Goal: Task Accomplishment & Management: Manage account settings

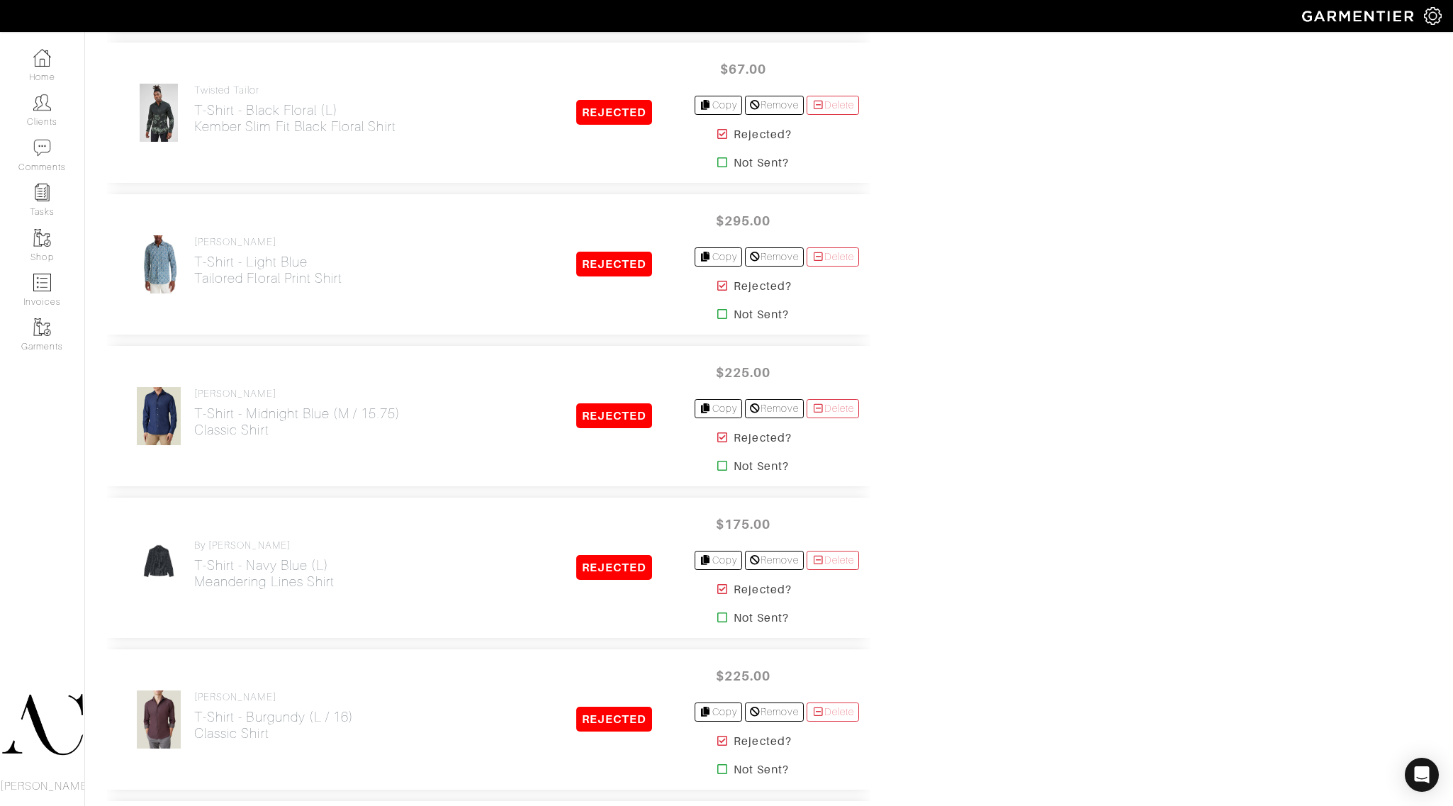
scroll to position [3279, 0]
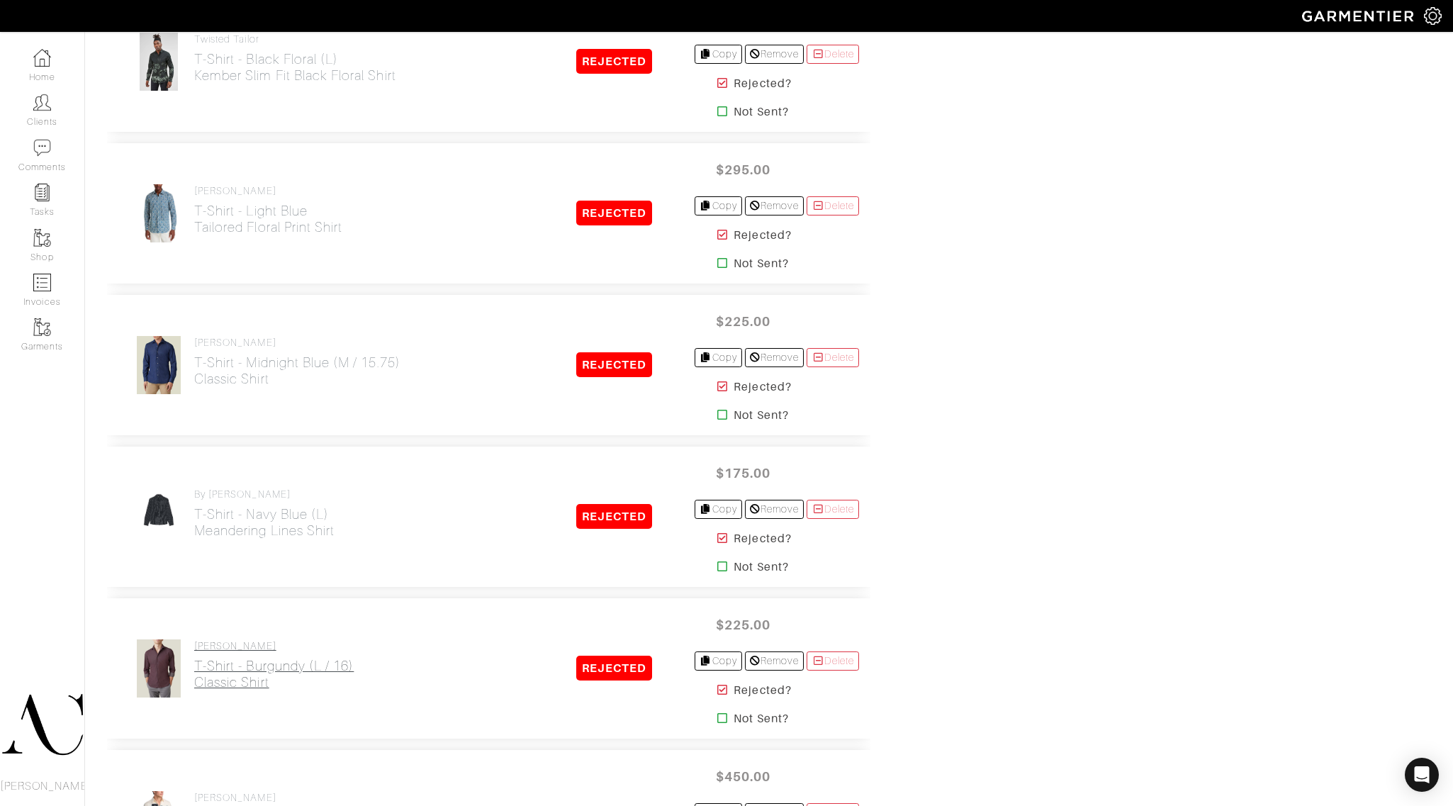
click at [238, 672] on h2 "T-Shirt - Burgundy (L / 16) Classic Shirt" at bounding box center [274, 674] width 160 height 33
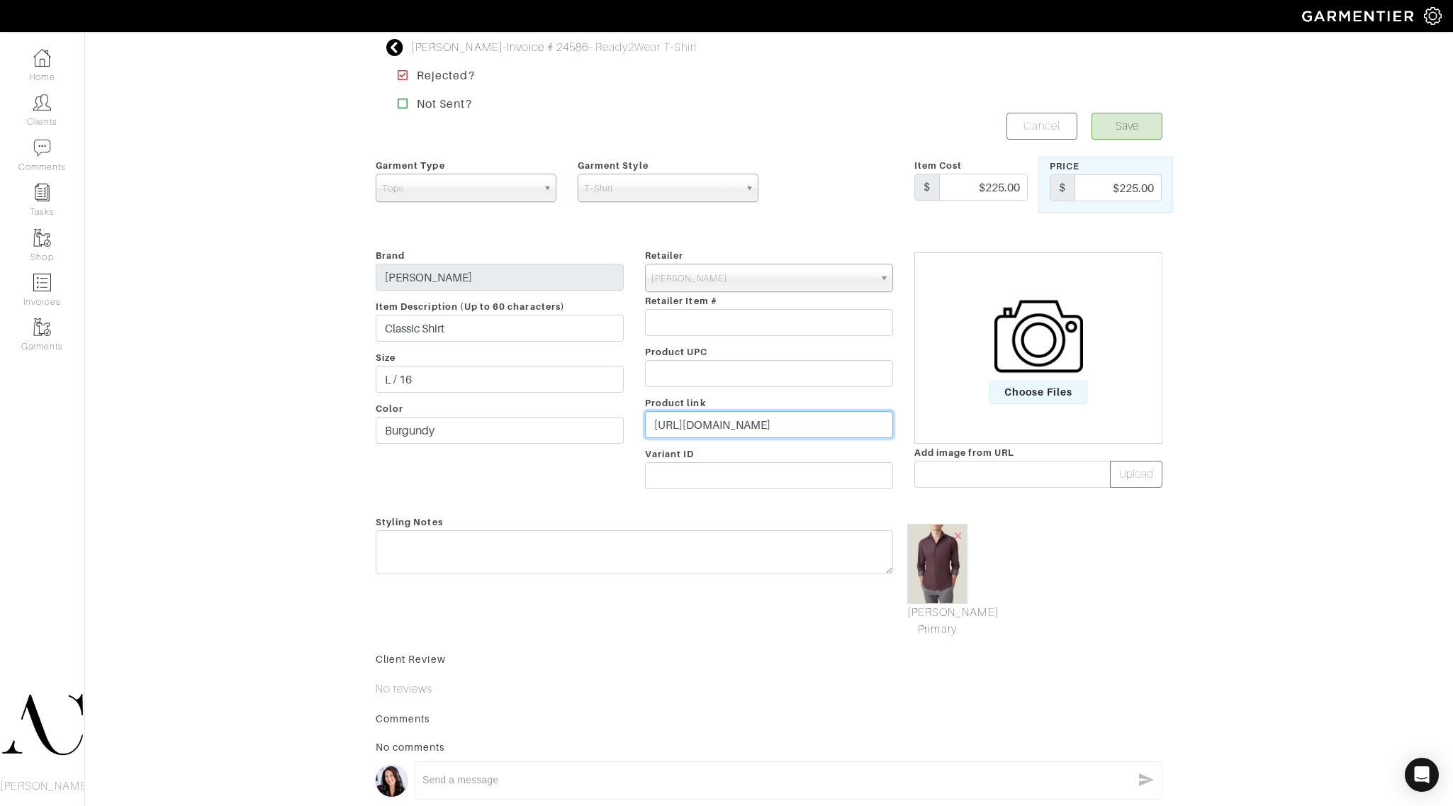
click at [688, 429] on input "https://lucafaloni.com/en/us/shop/burgundy-denim-shirt" at bounding box center [769, 424] width 248 height 27
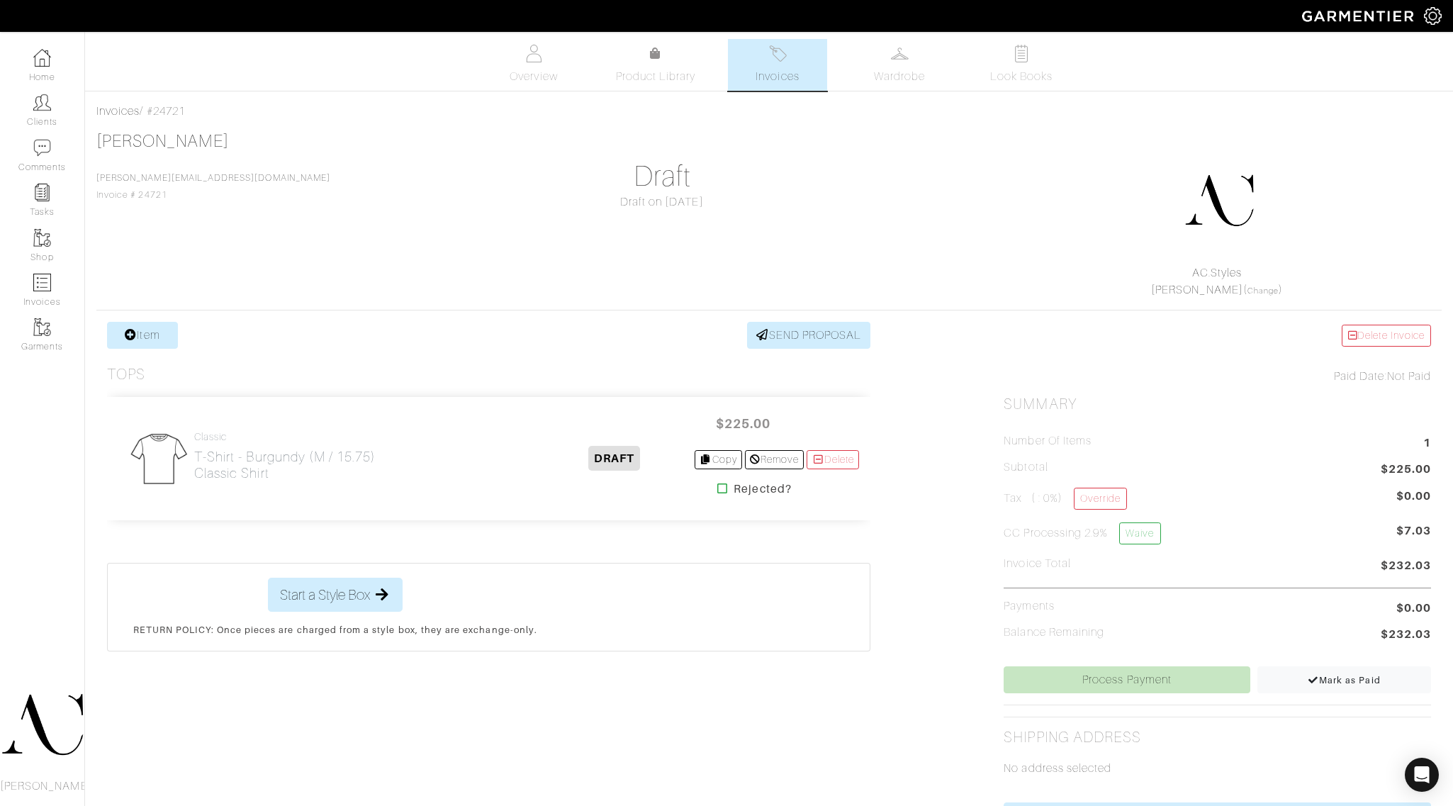
click at [189, 462] on div "Classic T-Shirt - Burgundy (M / 15.75) Classic Shirt" at bounding box center [331, 459] width 426 height 60
click at [202, 462] on h2 "T-Shirt - Burgundy (M / 15.75) Classic Shirt" at bounding box center [285, 465] width 182 height 33
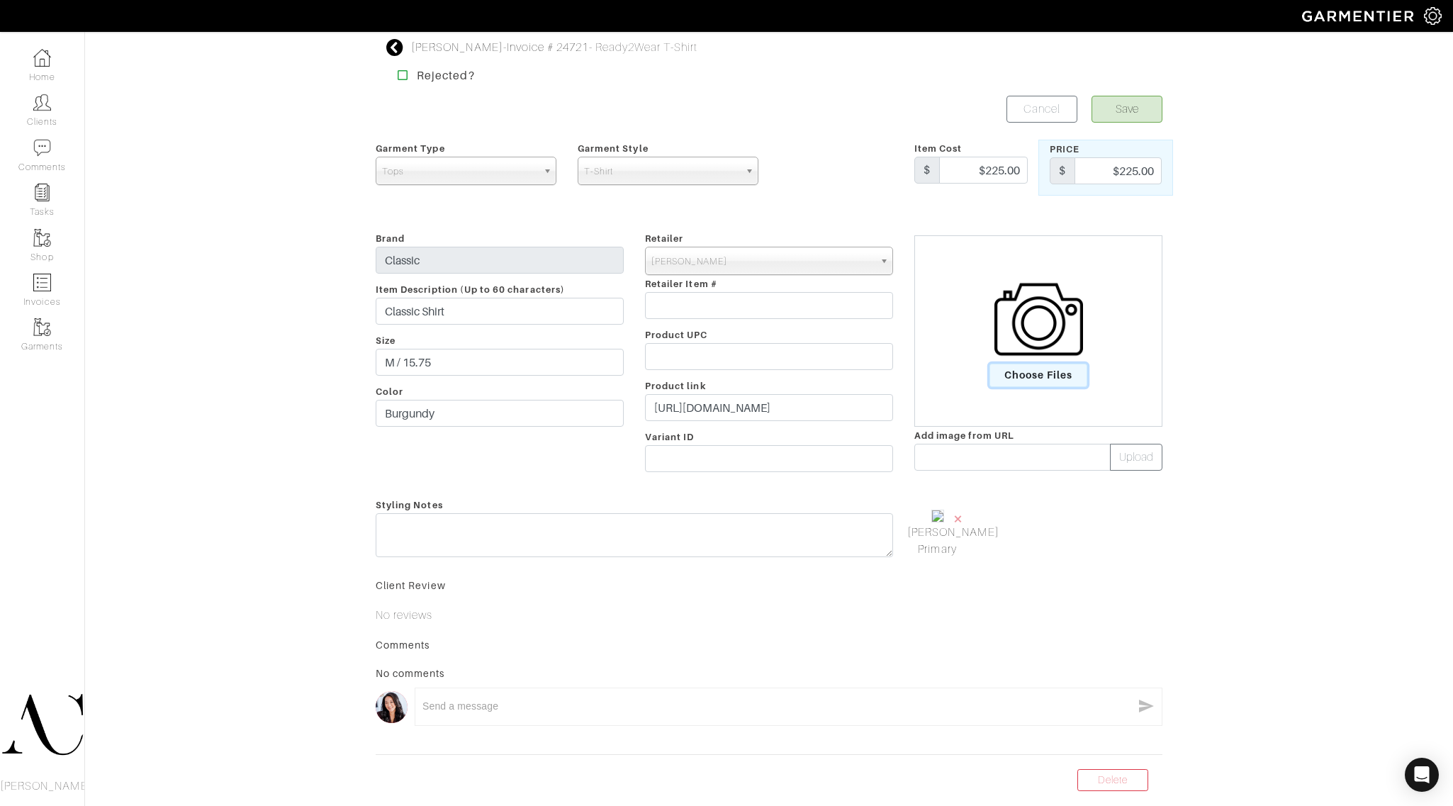
click at [1054, 379] on span "Choose Files" at bounding box center [1039, 375] width 99 height 23
click at [0, 0] on input "Choose Files" at bounding box center [0, 0] width 0 height 0
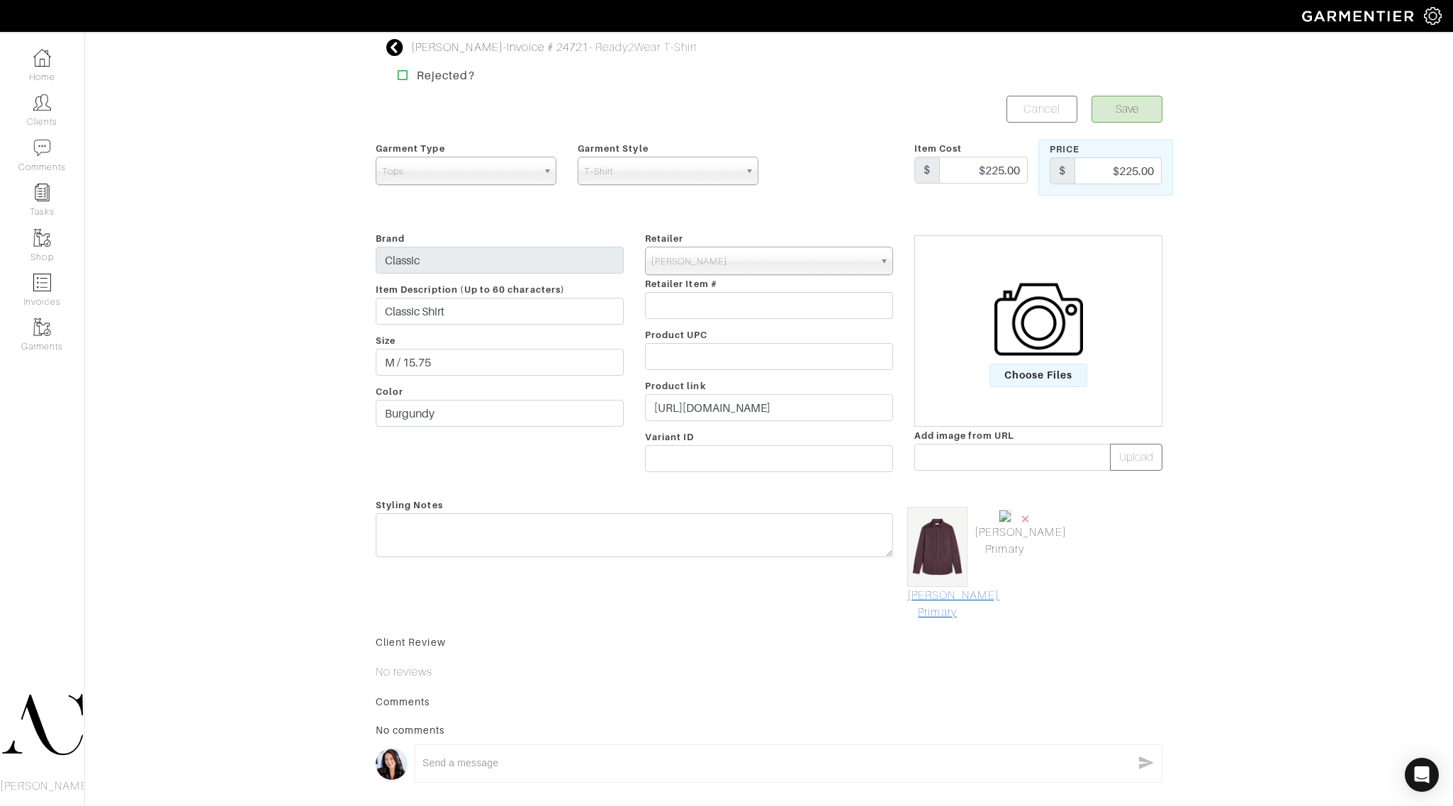
click at [943, 610] on link "Mark As Primary" at bounding box center [937, 604] width 60 height 34
click at [1023, 515] on span "×" at bounding box center [1025, 518] width 11 height 19
click at [1112, 104] on button "Save" at bounding box center [1127, 109] width 71 height 27
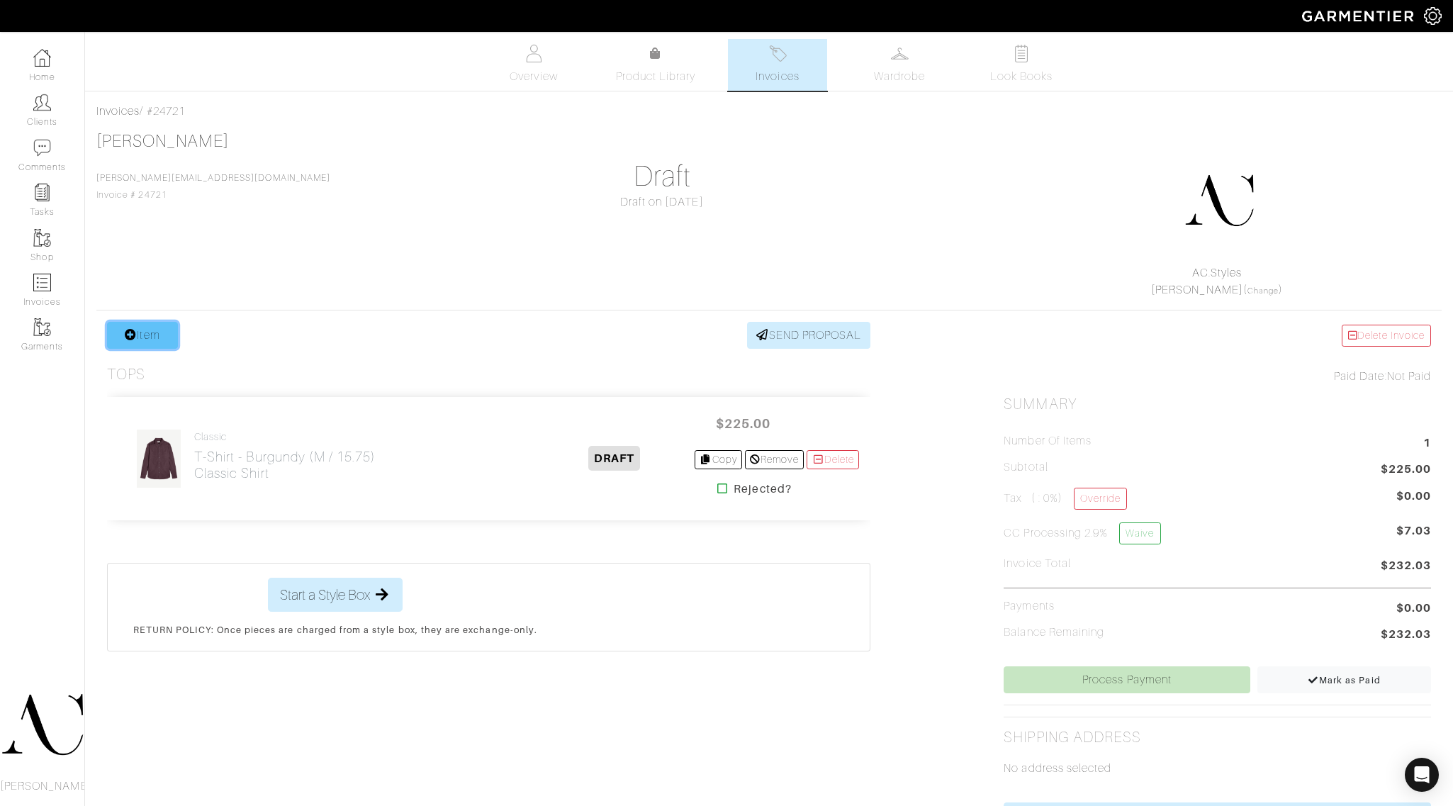
click at [121, 335] on link "Item" at bounding box center [142, 335] width 71 height 27
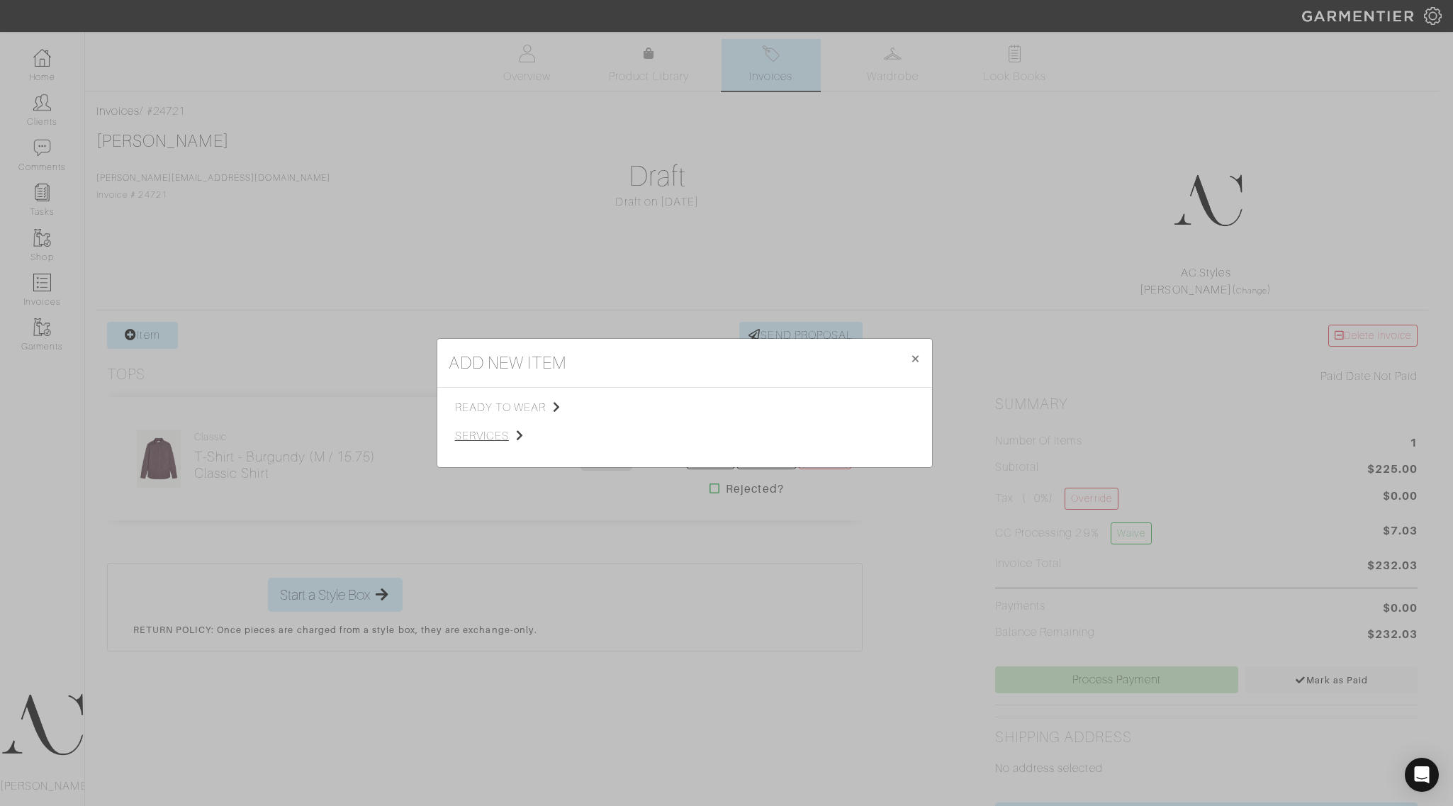
click at [521, 430] on icon at bounding box center [520, 435] width 8 height 11
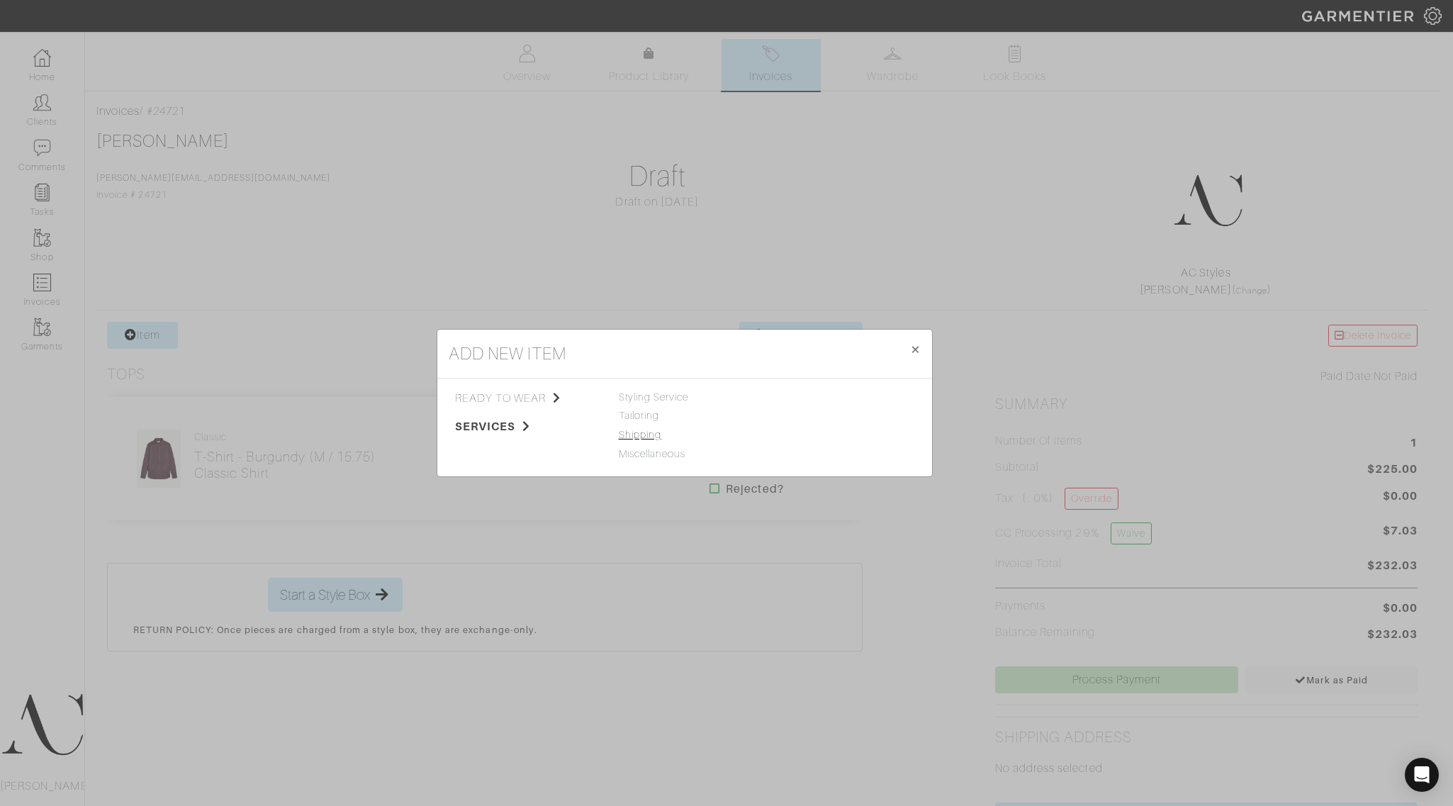
click at [625, 437] on link "Shipping" at bounding box center [640, 434] width 43 height 11
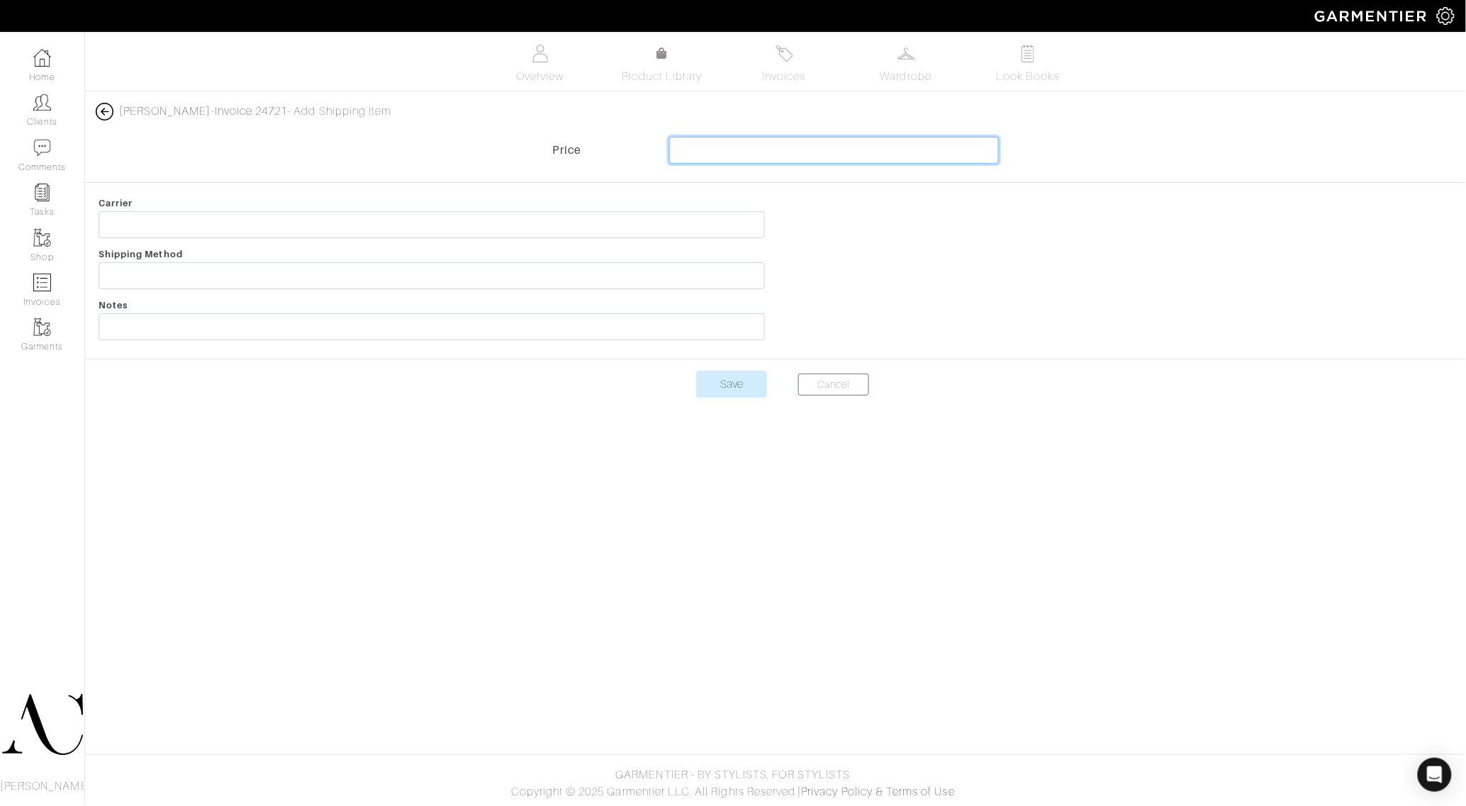
click at [801, 151] on input "text" at bounding box center [834, 150] width 330 height 27
type input "10"
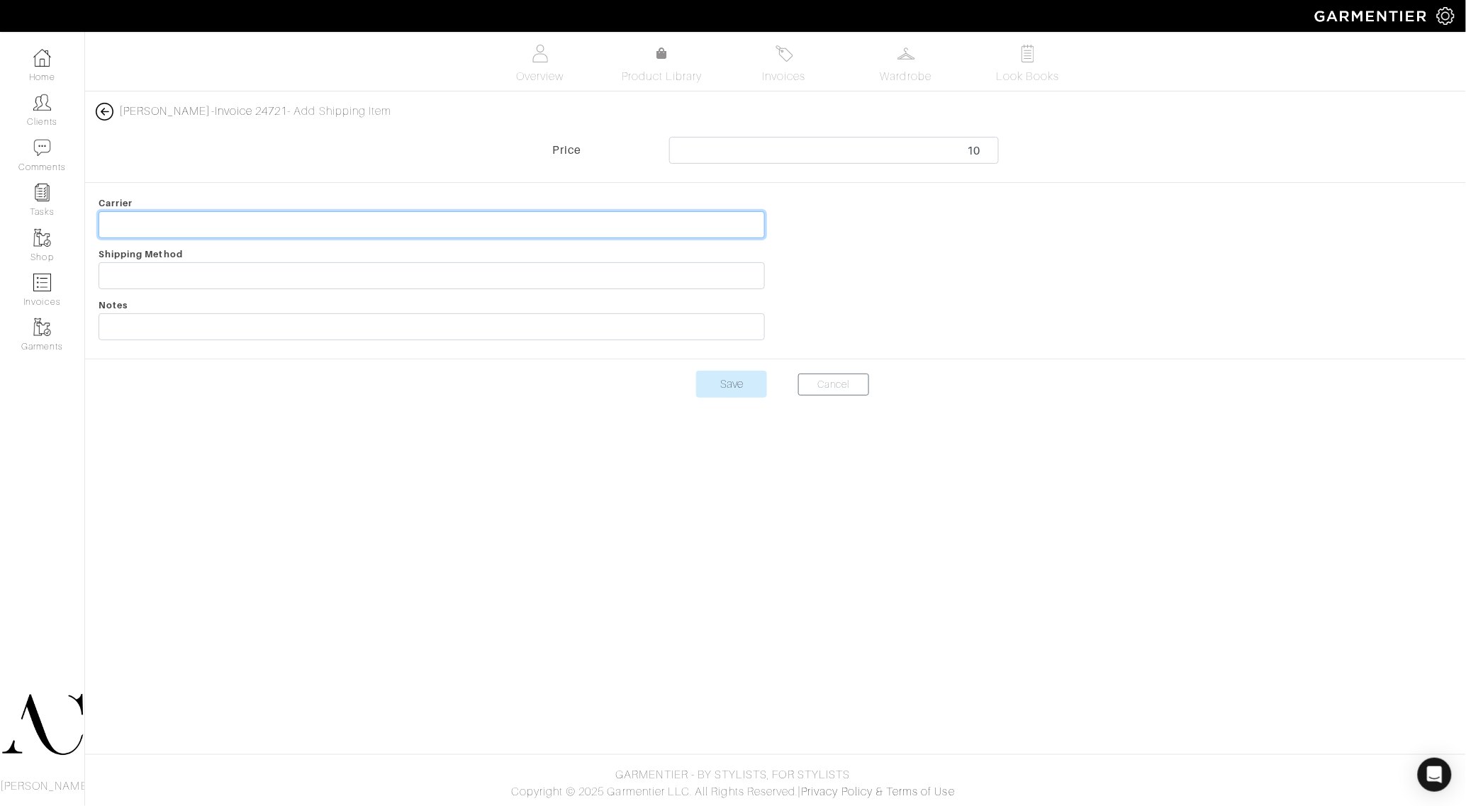
click at [269, 231] on input "text" at bounding box center [432, 224] width 666 height 27
type input "Order Shipping Fees"
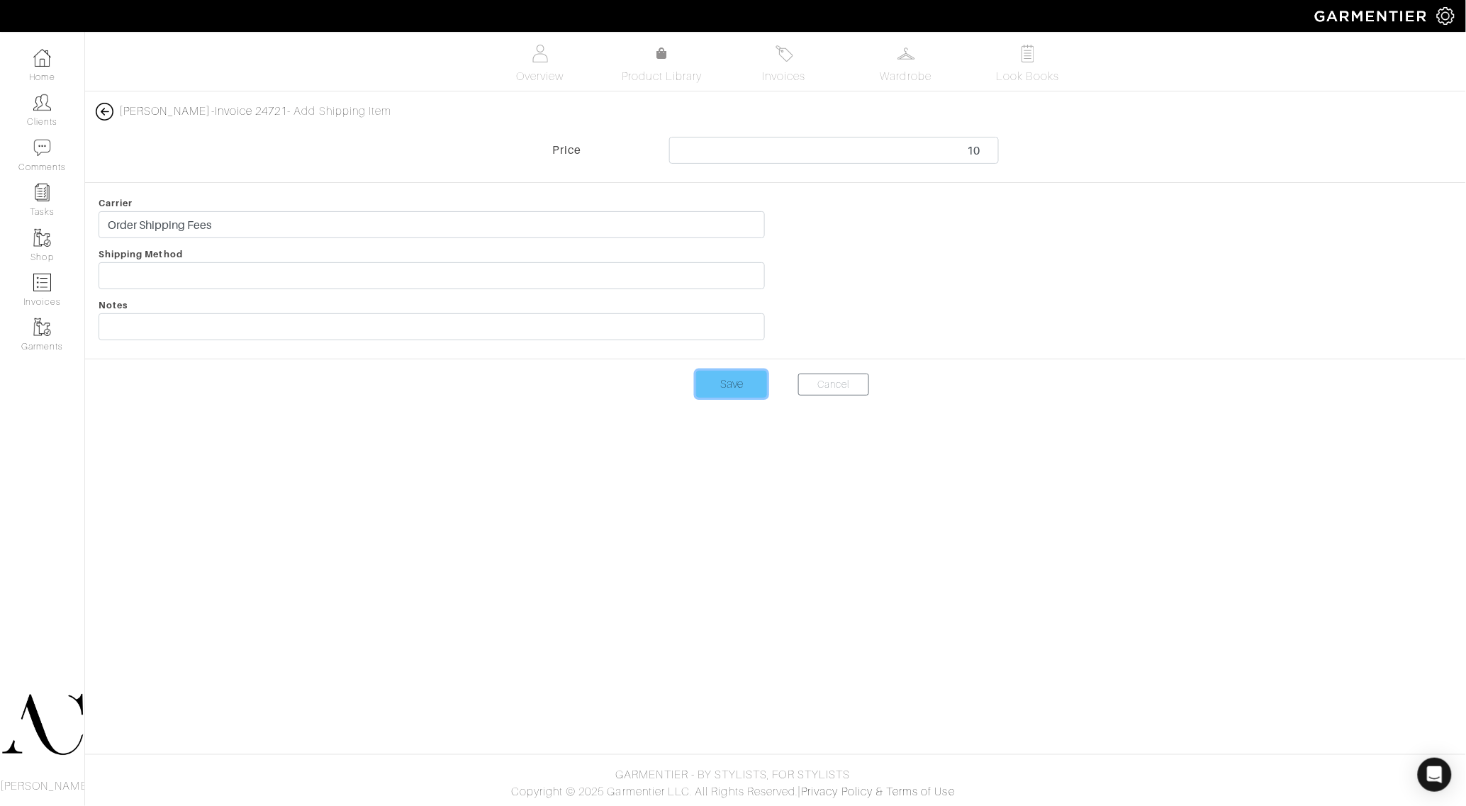
click at [716, 374] on input "Save" at bounding box center [731, 384] width 71 height 27
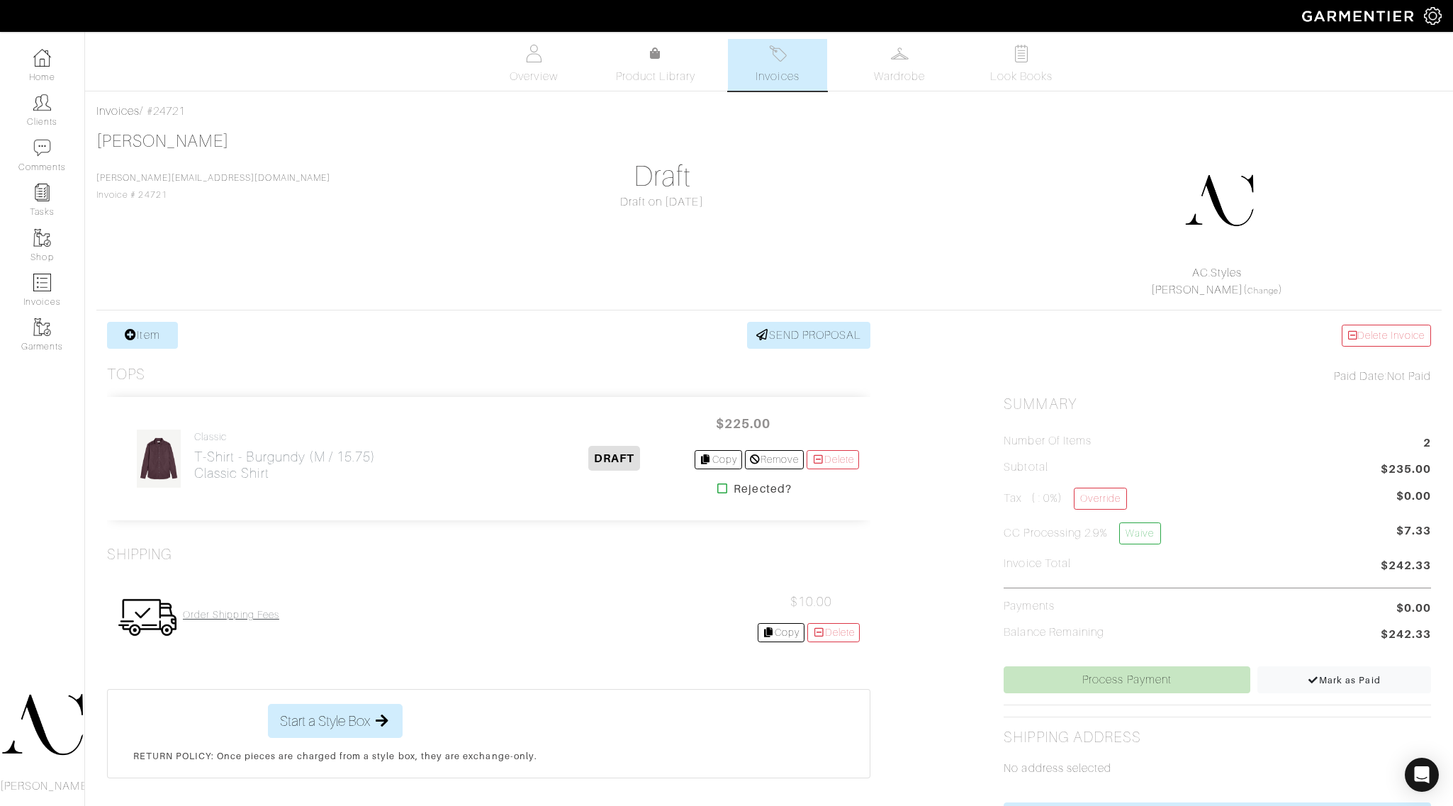
click at [186, 618] on h4 "Order Shipping Fees" at bounding box center [231, 615] width 96 height 12
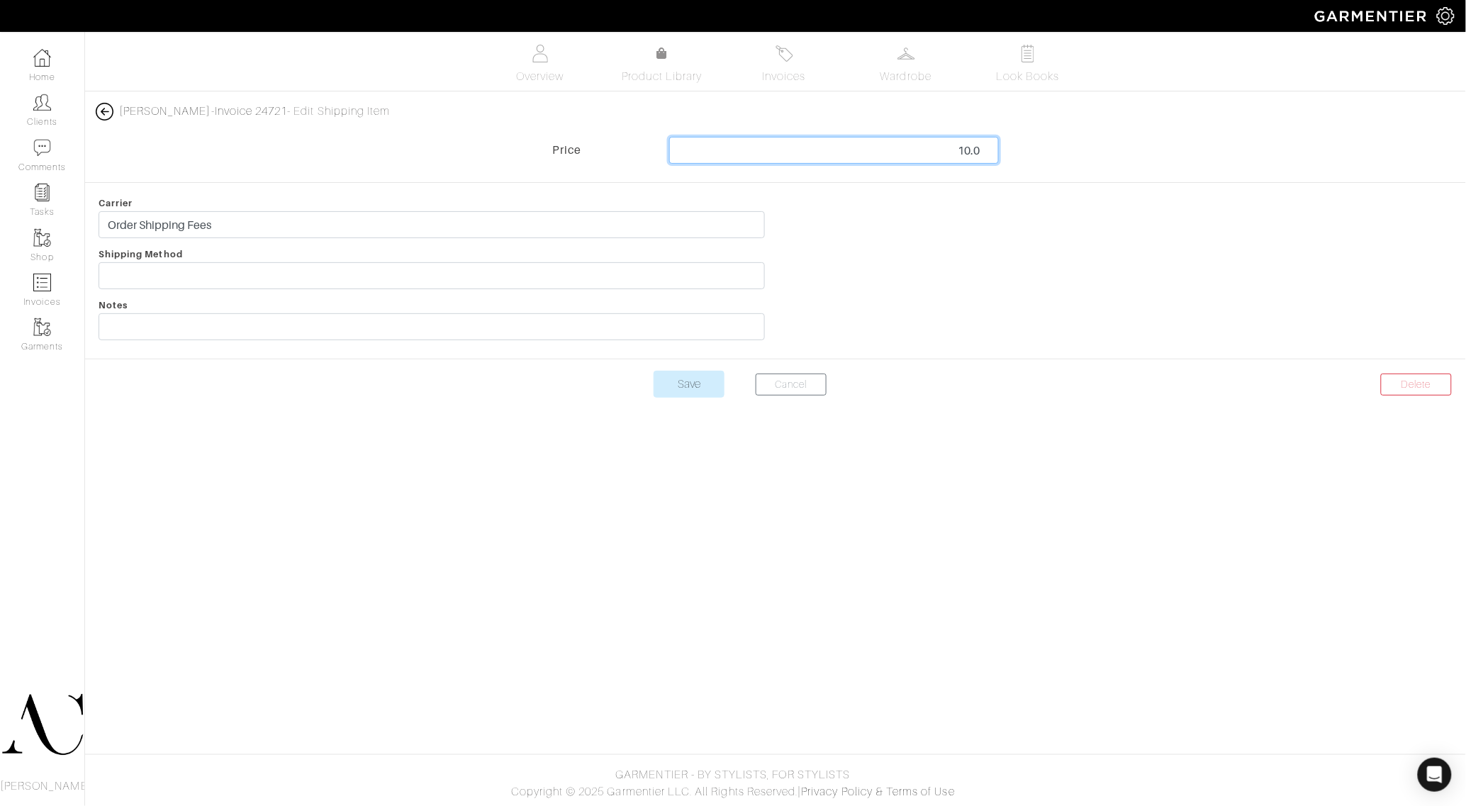
click at [913, 149] on input "10.0" at bounding box center [834, 150] width 330 height 27
type input "19"
click at [654, 371] on input "Save" at bounding box center [689, 384] width 71 height 27
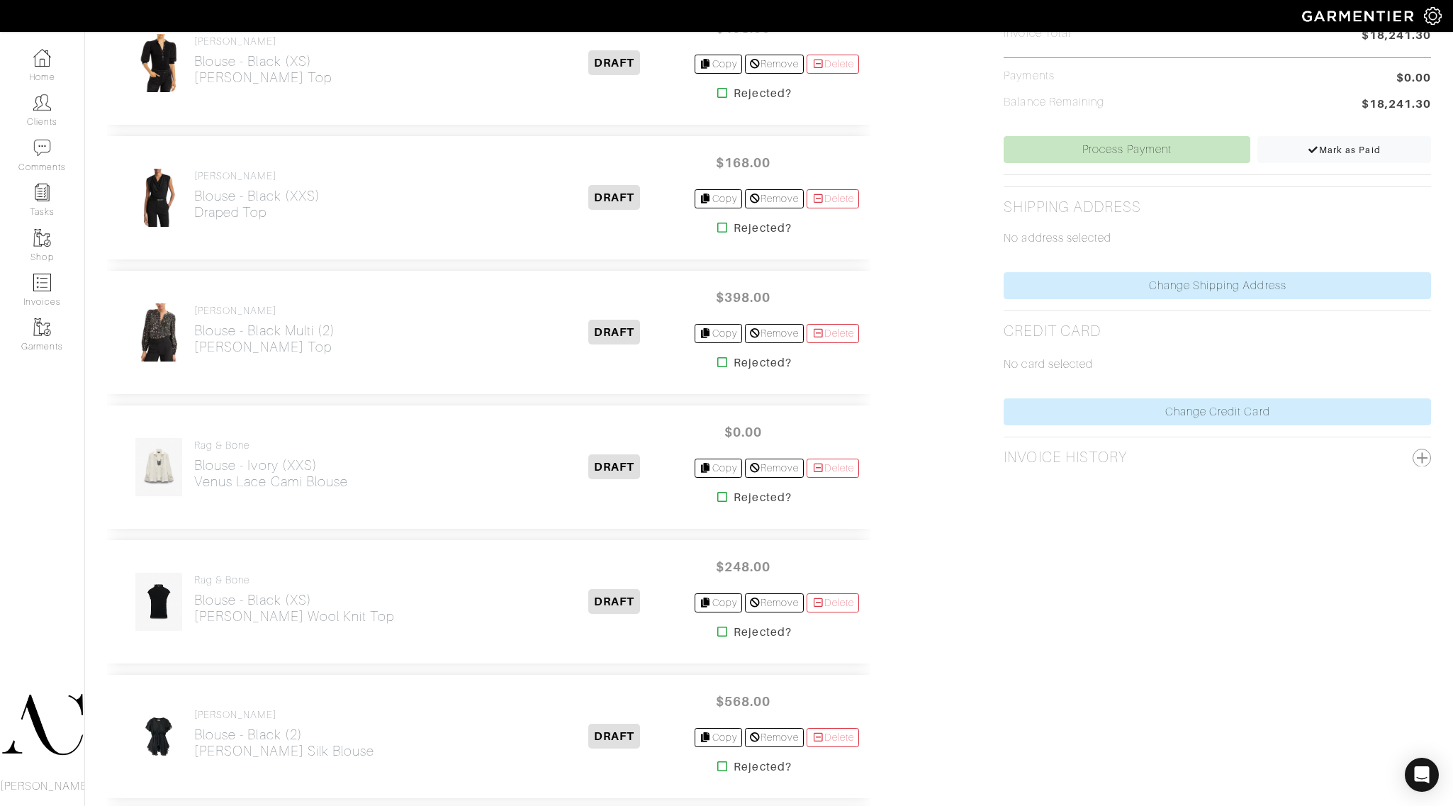
scroll to position [532, 0]
click at [274, 734] on h2 "Blouse - Black (2) [PERSON_NAME] Silk Blouse" at bounding box center [284, 741] width 180 height 33
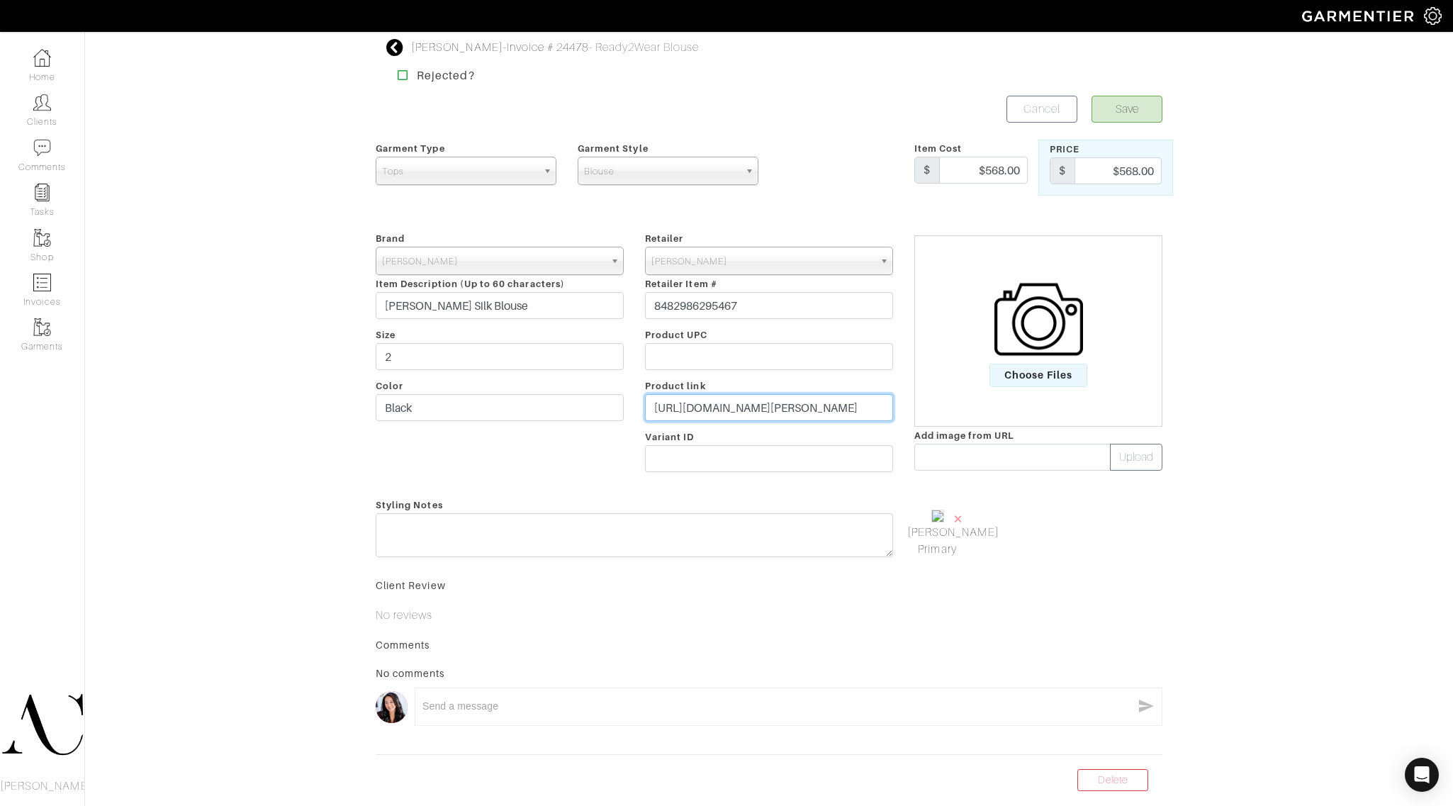
click at [711, 406] on input "https://veronicabeard.com/products/sammie-silk-blouse-black?syclid=ffb1e0eb-d6e…" at bounding box center [769, 407] width 248 height 27
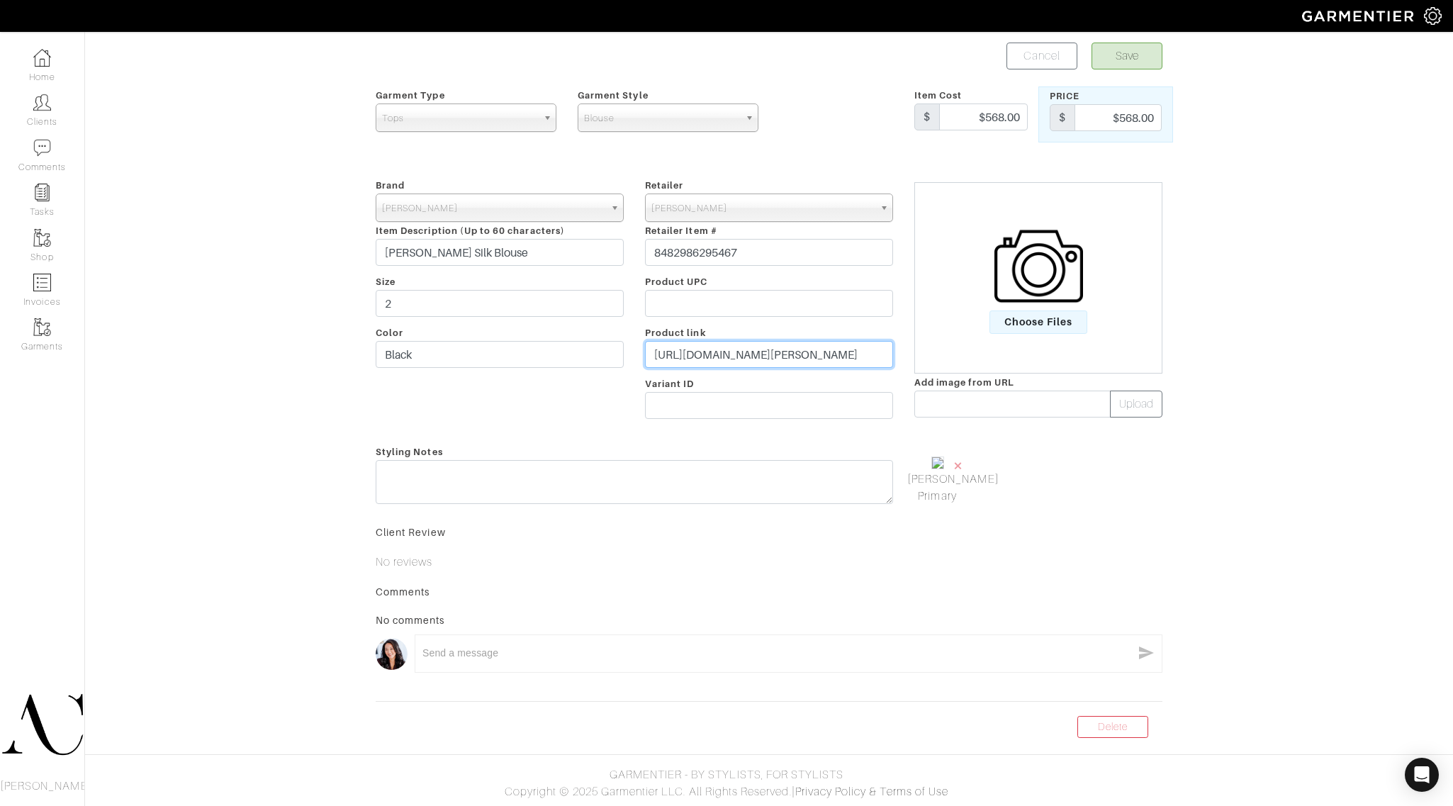
scroll to position [106, 0]
click at [1119, 717] on link "Delete" at bounding box center [1113, 727] width 71 height 22
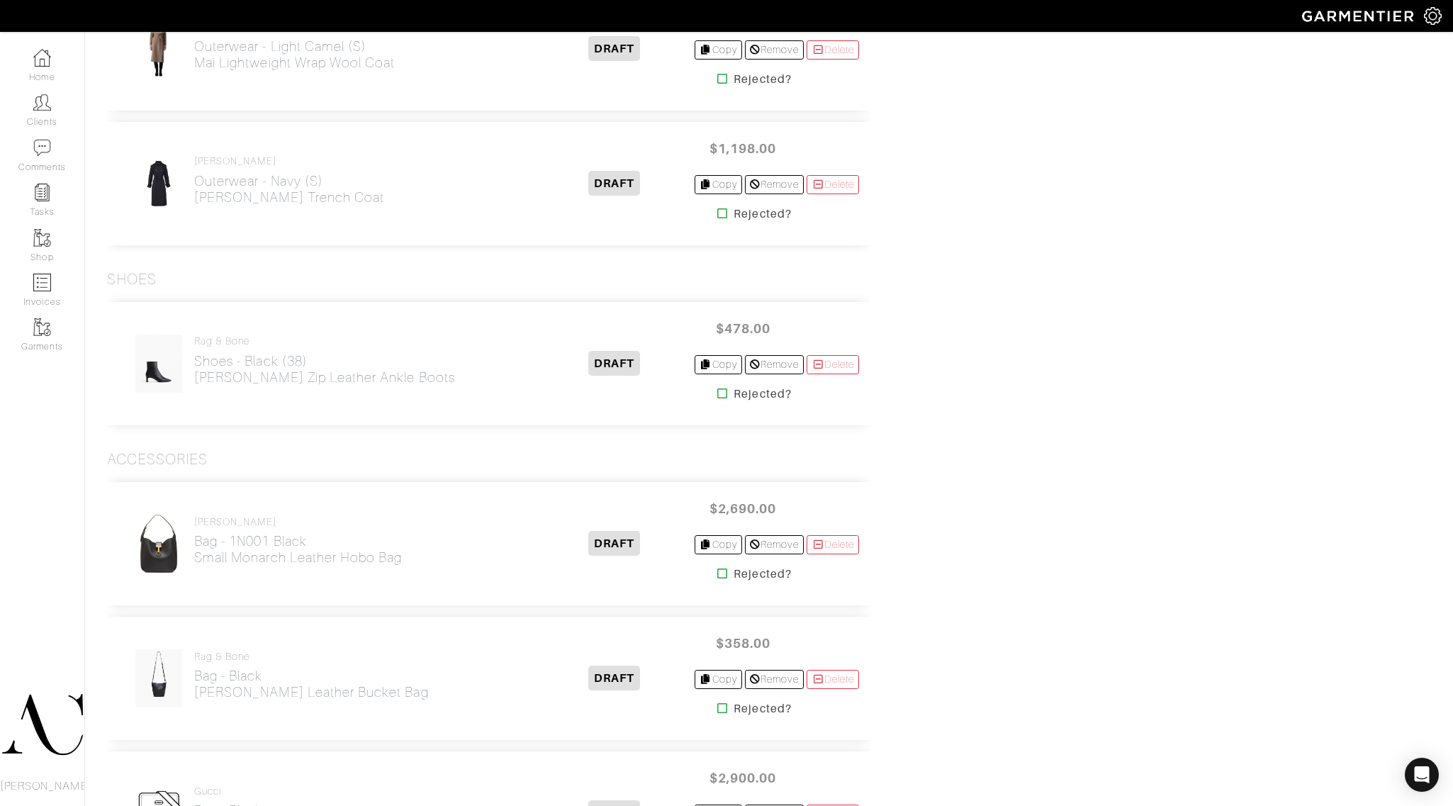
scroll to position [1471, 0]
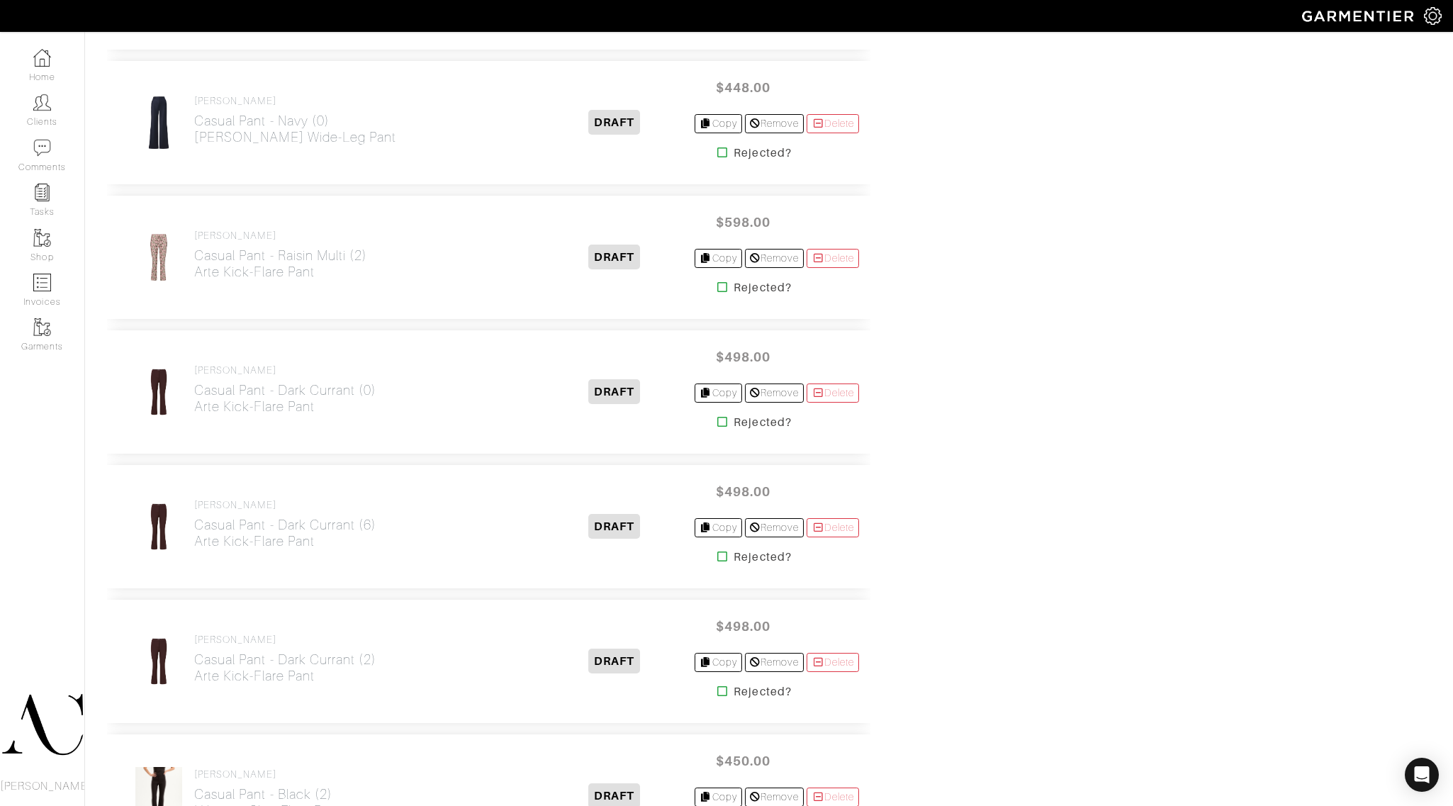
scroll to position [1912, 0]
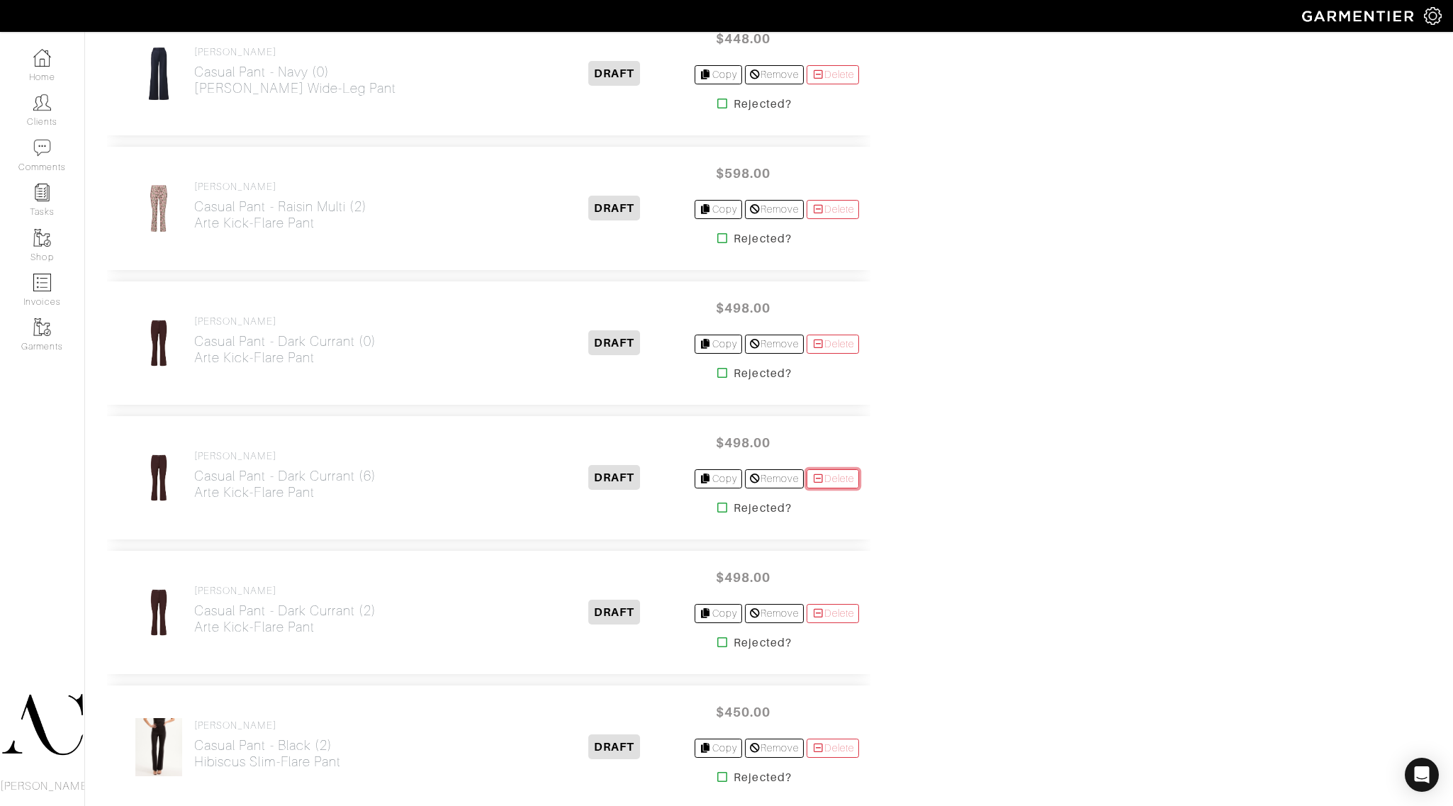
drag, startPoint x: 838, startPoint y: 480, endPoint x: 812, endPoint y: 62, distance: 419.1
click at [838, 480] on link "Delete" at bounding box center [833, 478] width 52 height 19
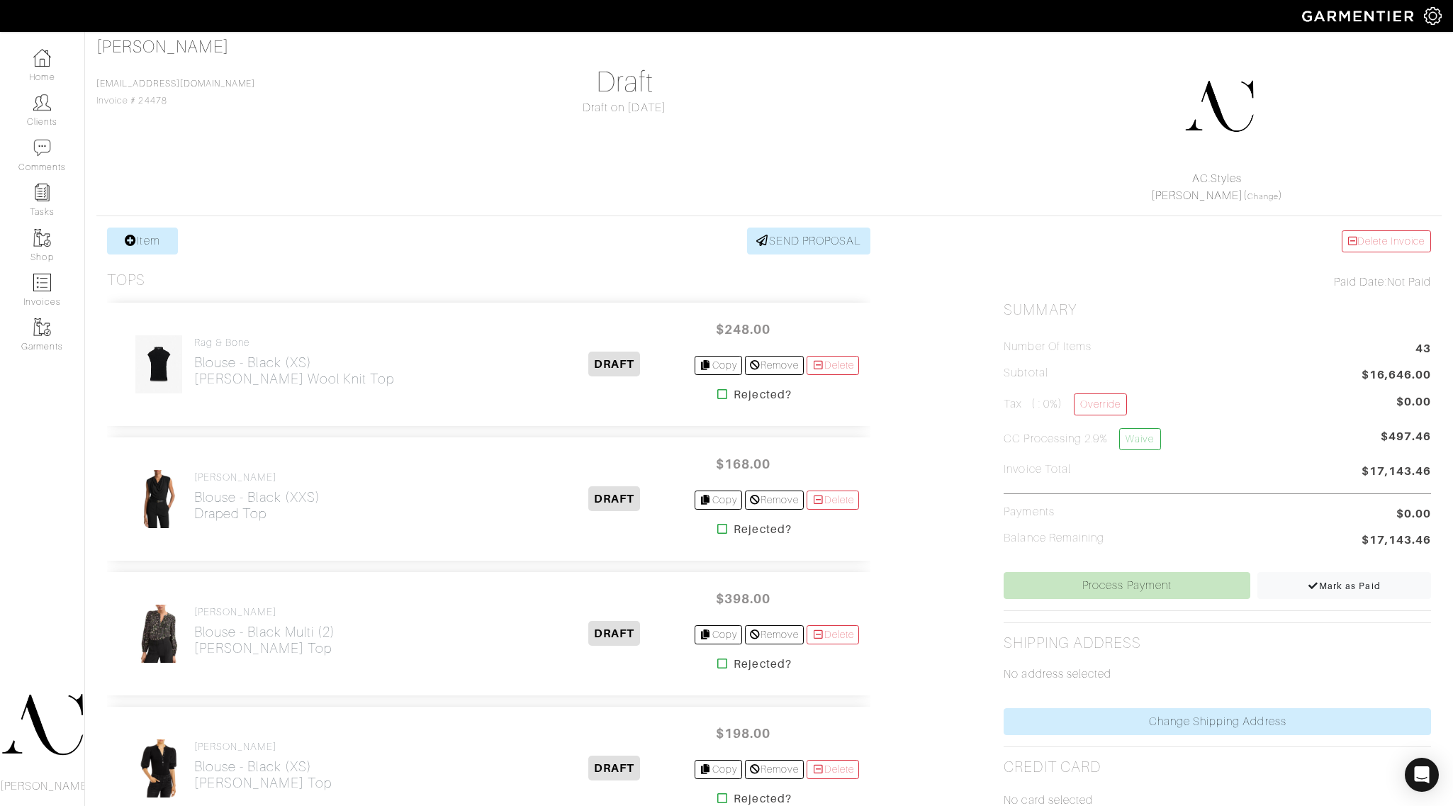
scroll to position [72, 0]
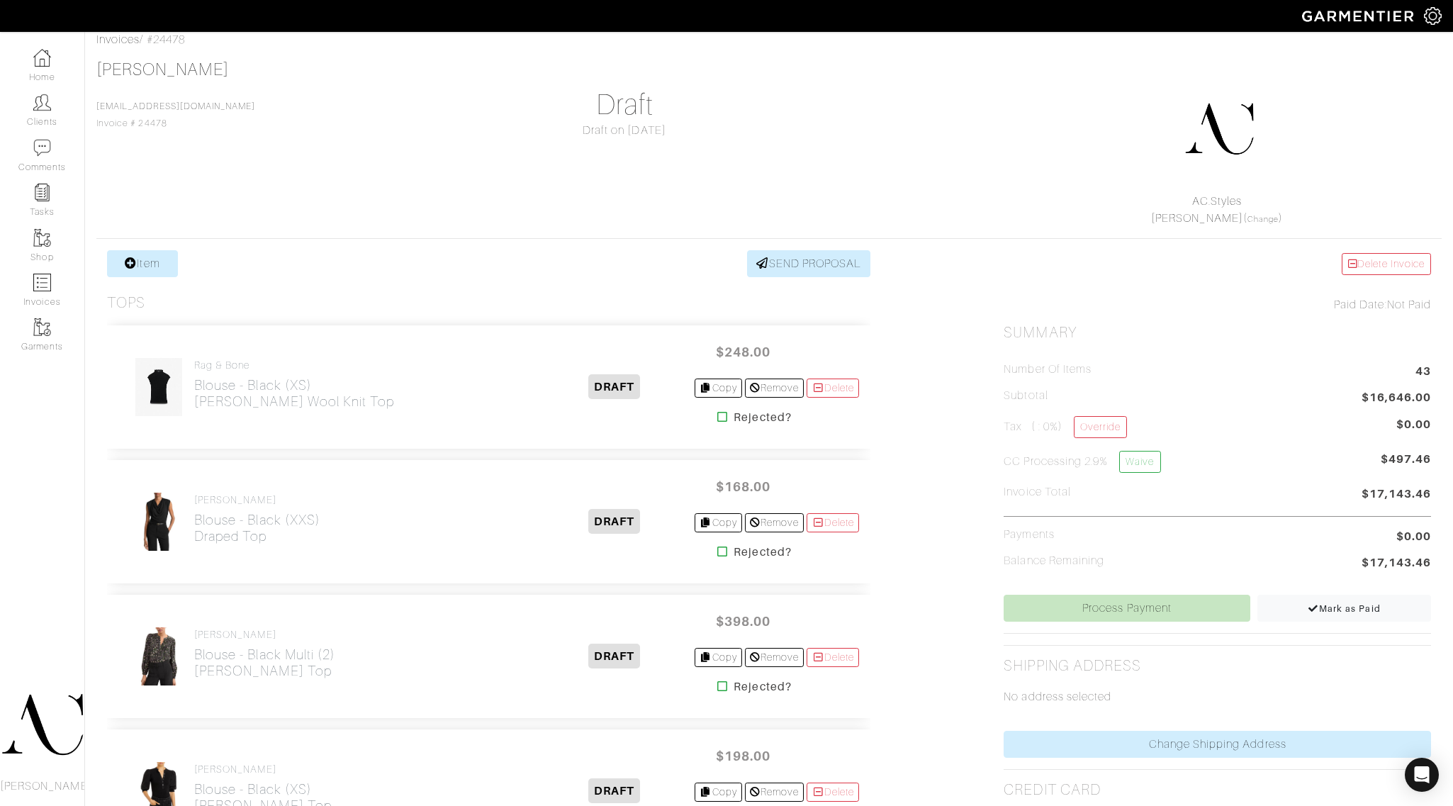
click at [1005, 178] on div "AC.Styles Ashley Capps ( Change )" at bounding box center [1217, 146] width 449 height 162
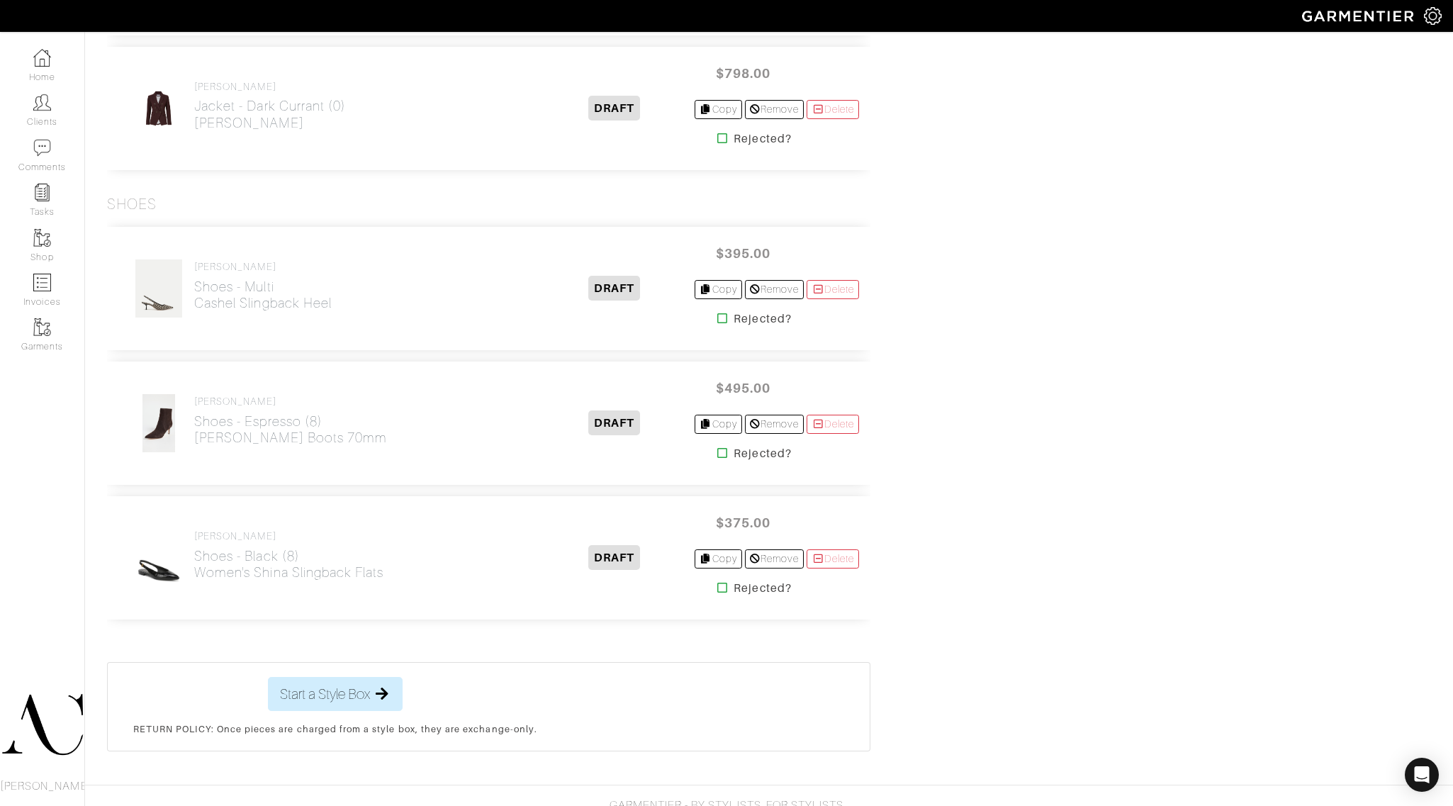
scroll to position [5838, 0]
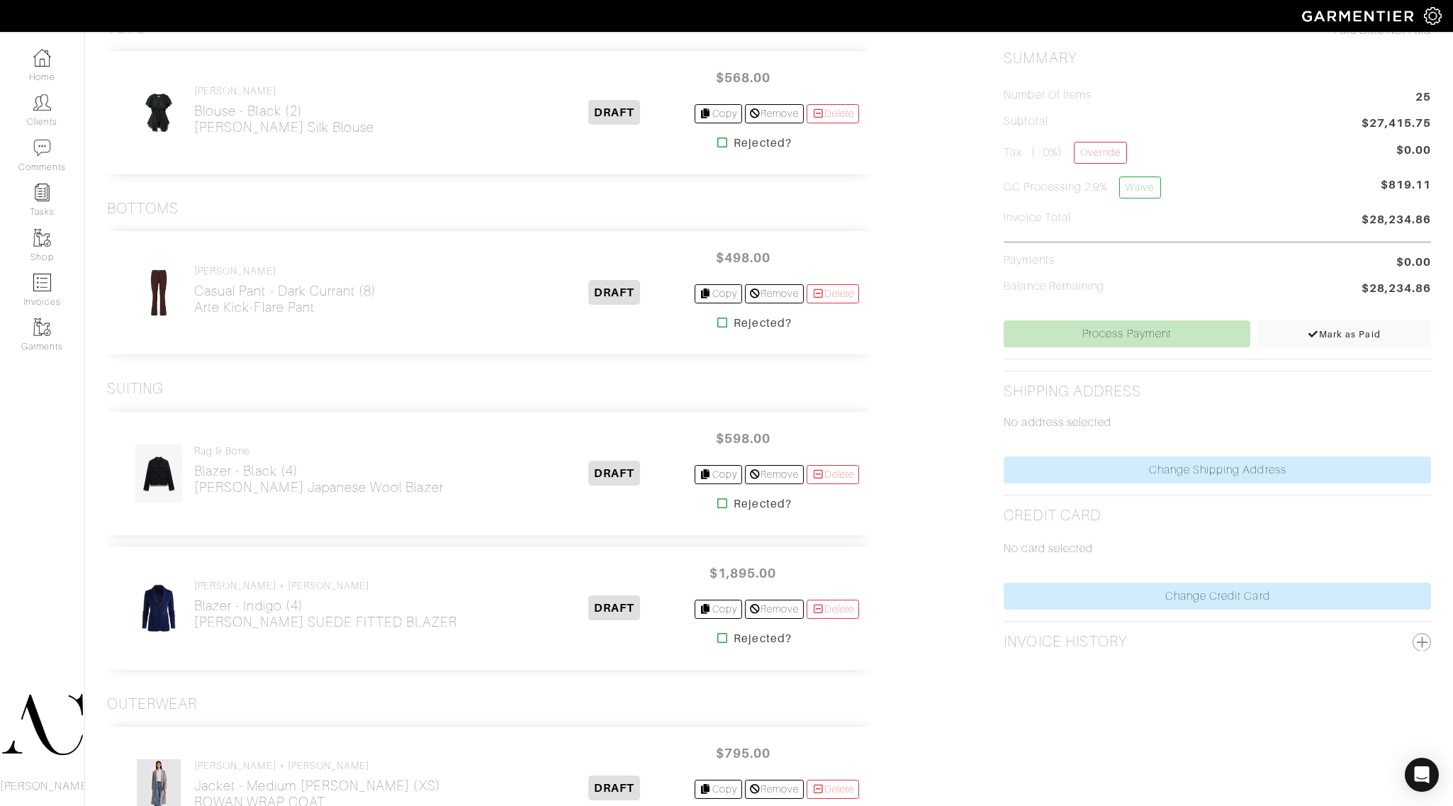
scroll to position [332, 0]
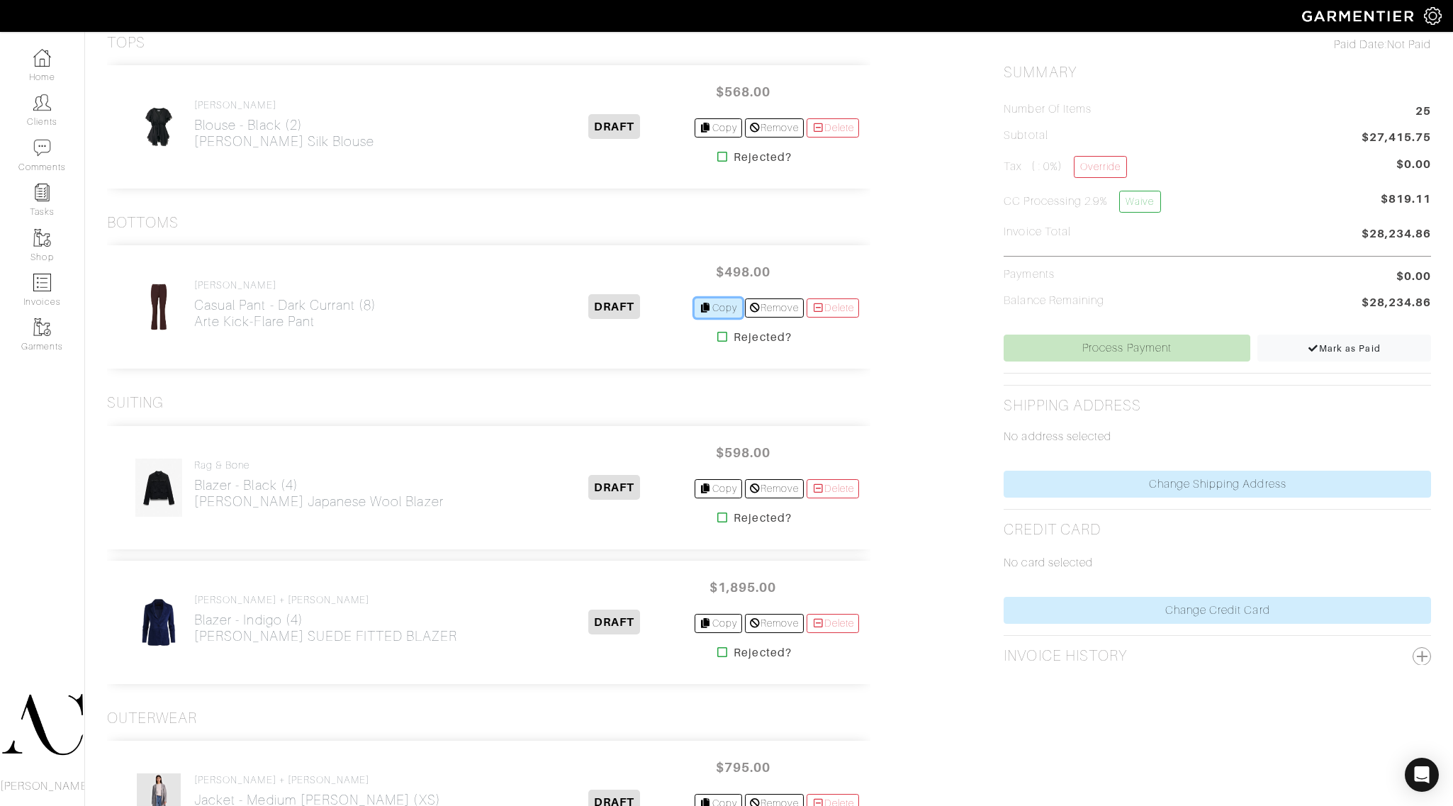
click at [720, 308] on link "Copy" at bounding box center [719, 307] width 48 height 19
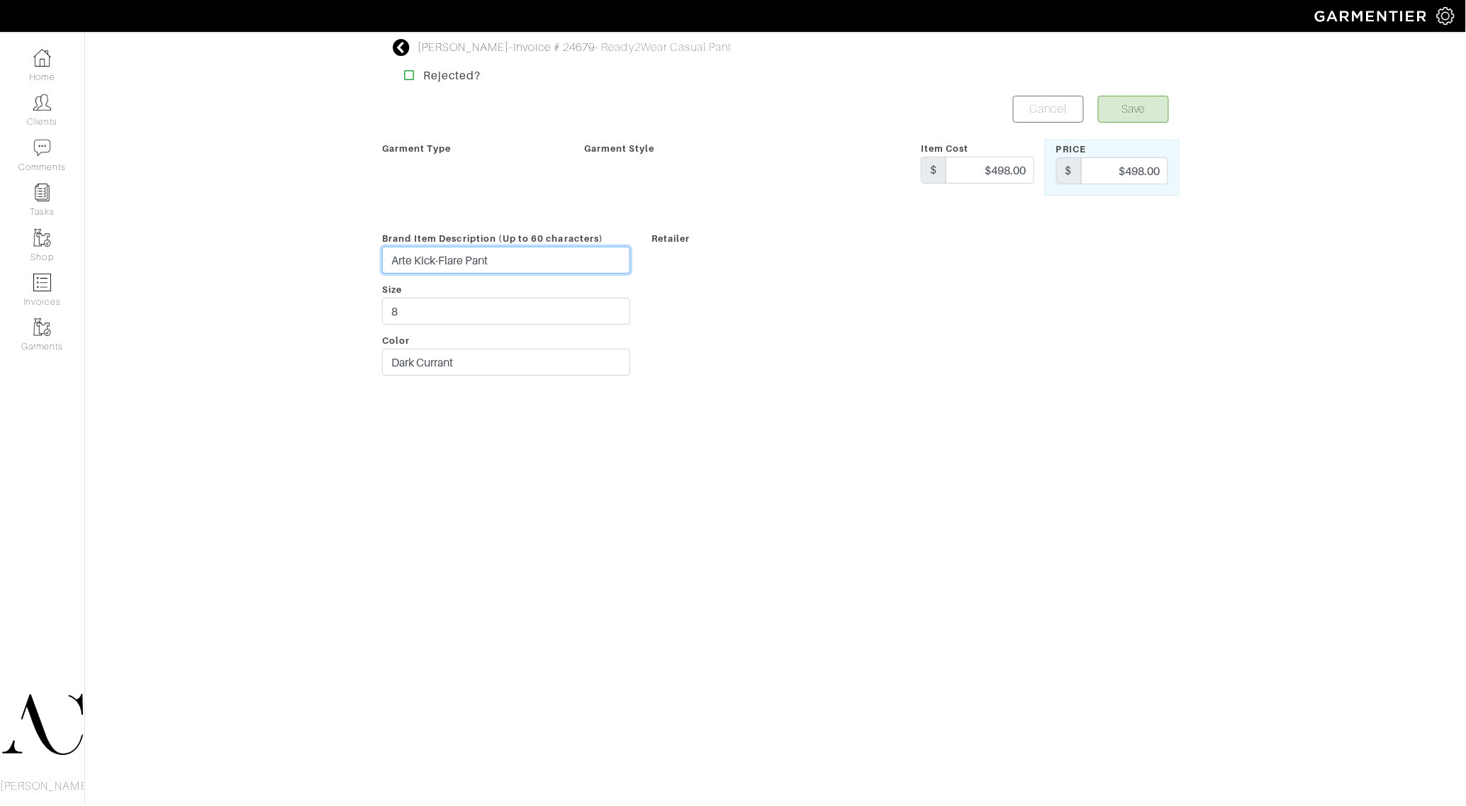
click at [431, 274] on input "Arte Kick-Flare Pant" at bounding box center [506, 260] width 248 height 27
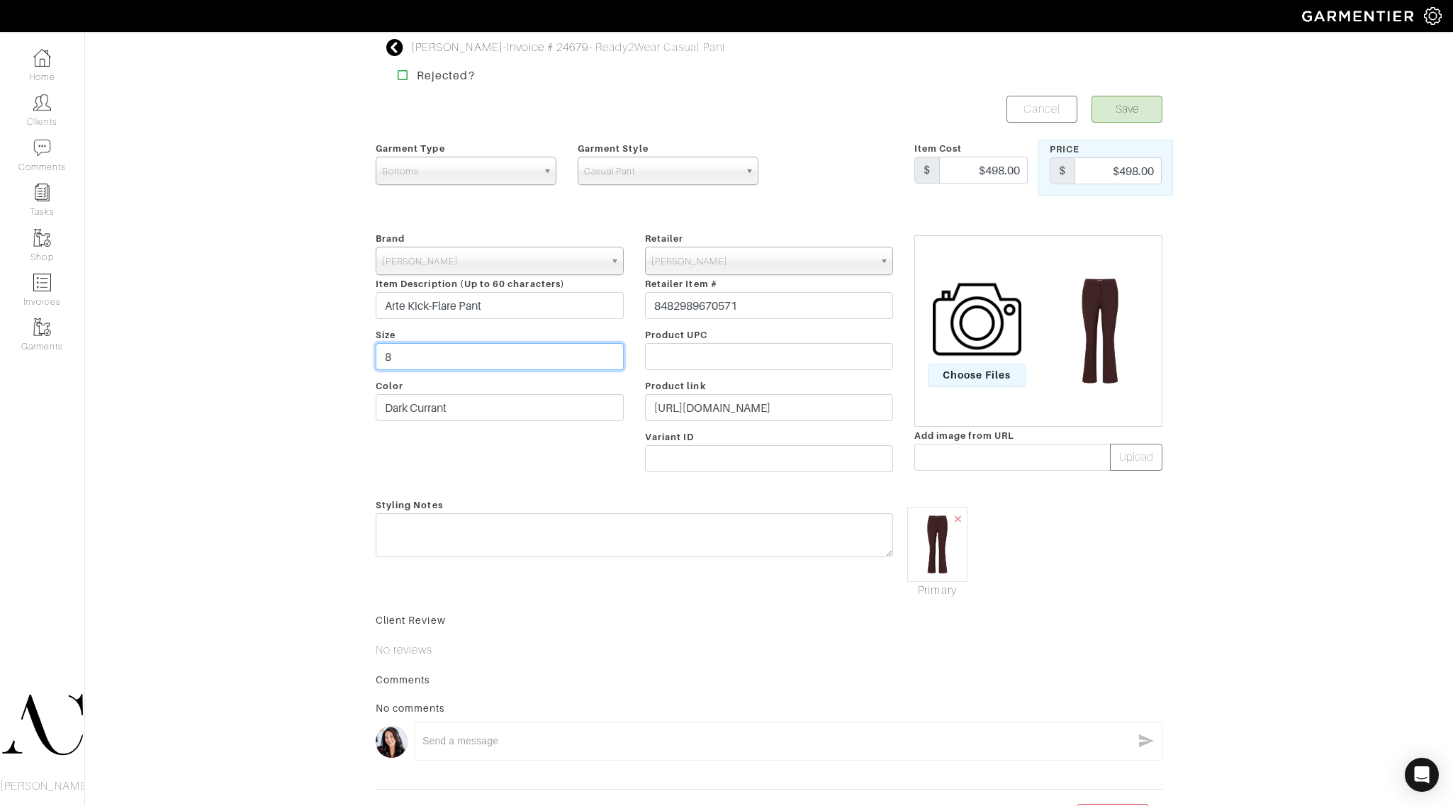
click at [408, 352] on input "8" at bounding box center [500, 356] width 248 height 27
type input "6"
click at [1144, 103] on button "Save" at bounding box center [1127, 109] width 71 height 27
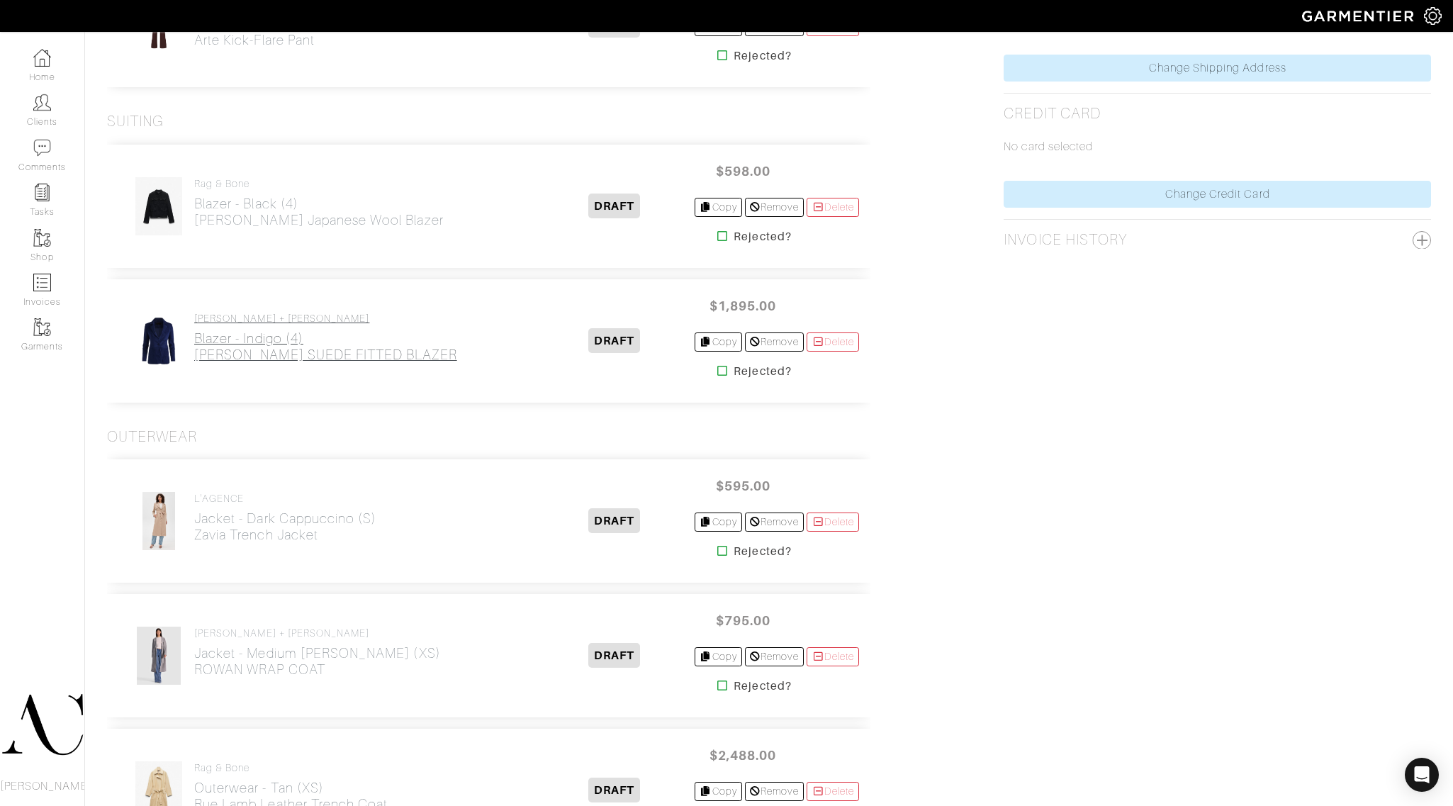
scroll to position [754, 0]
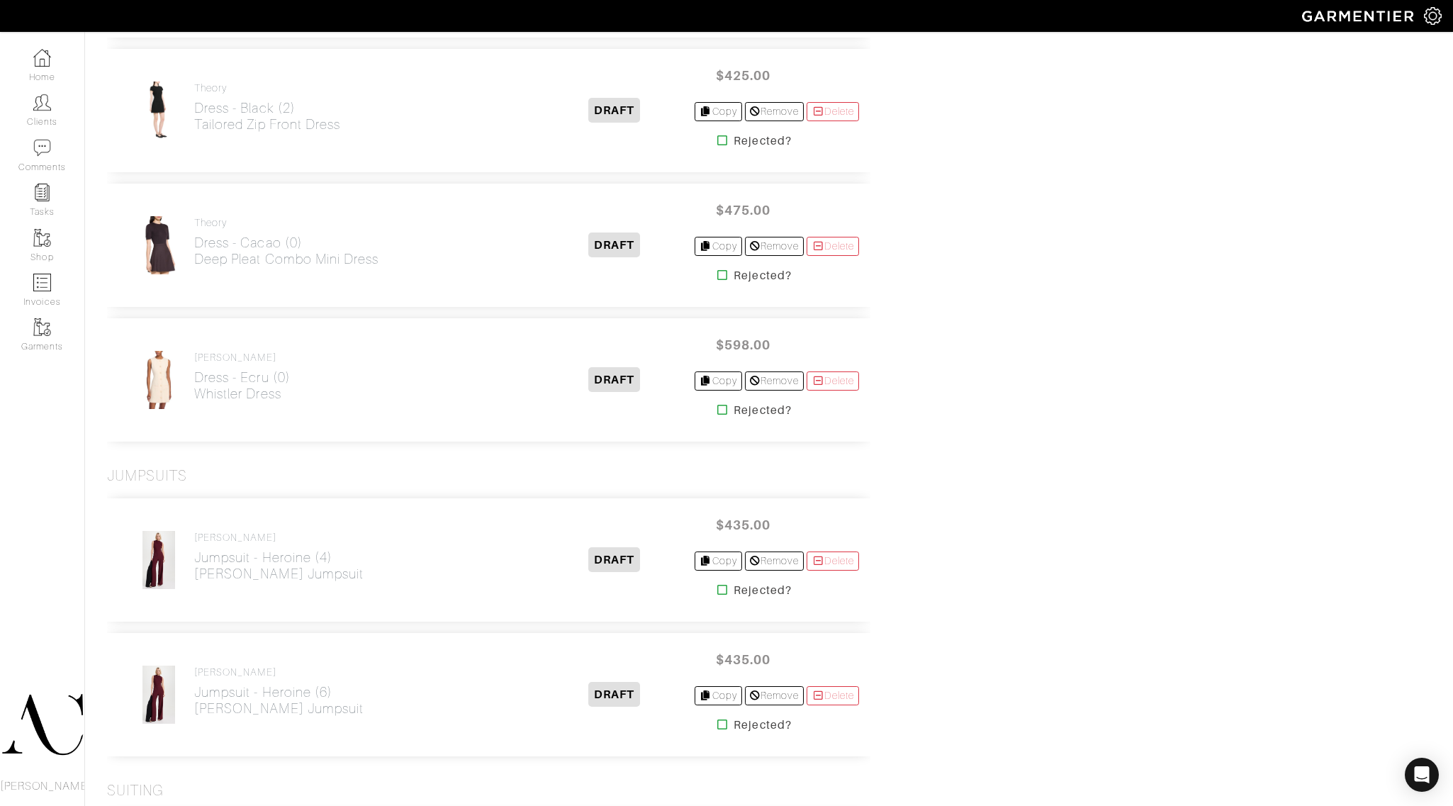
scroll to position [4346, 0]
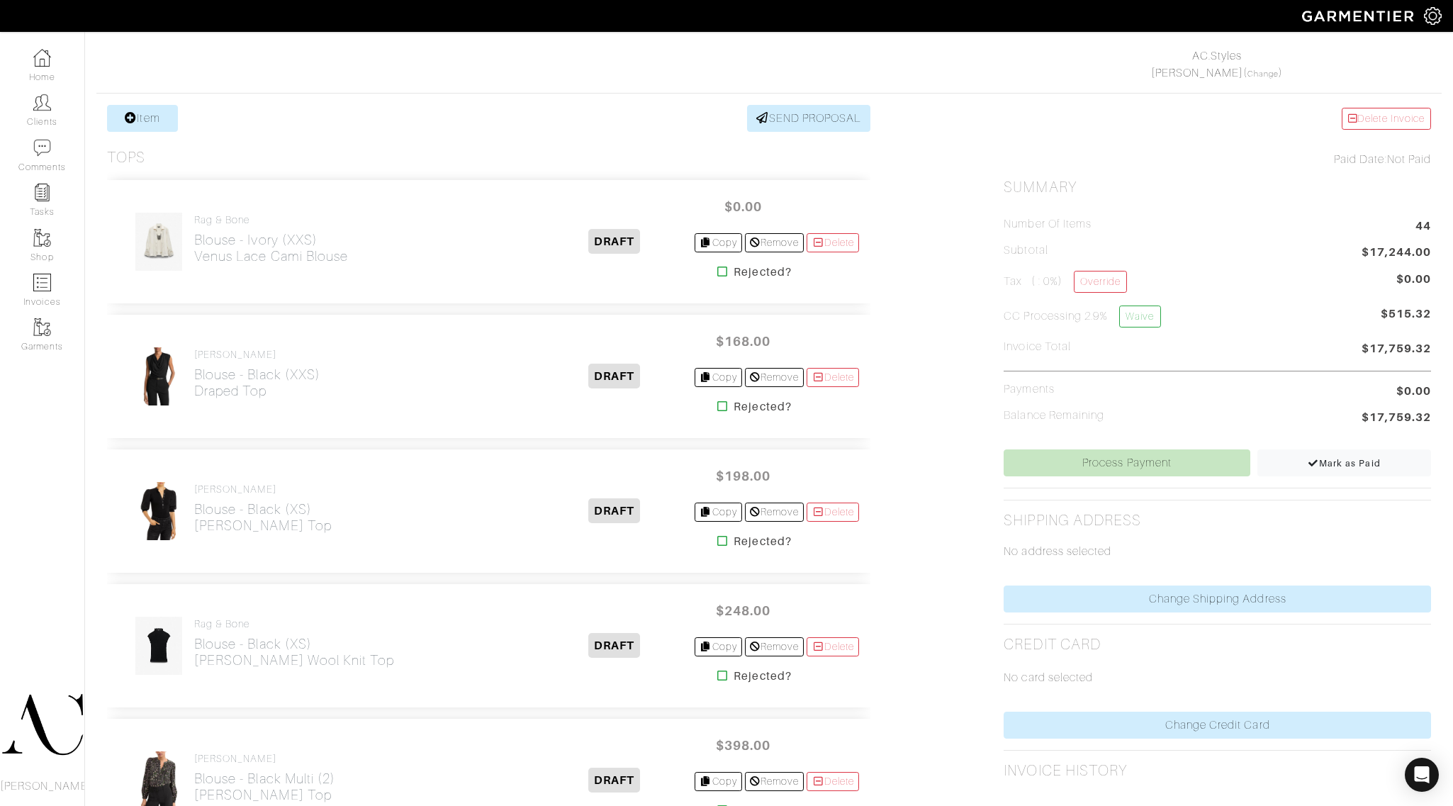
scroll to position [218, 0]
drag, startPoint x: 825, startPoint y: 239, endPoint x: 817, endPoint y: 65, distance: 173.8
click at [825, 239] on link "Delete" at bounding box center [833, 241] width 52 height 19
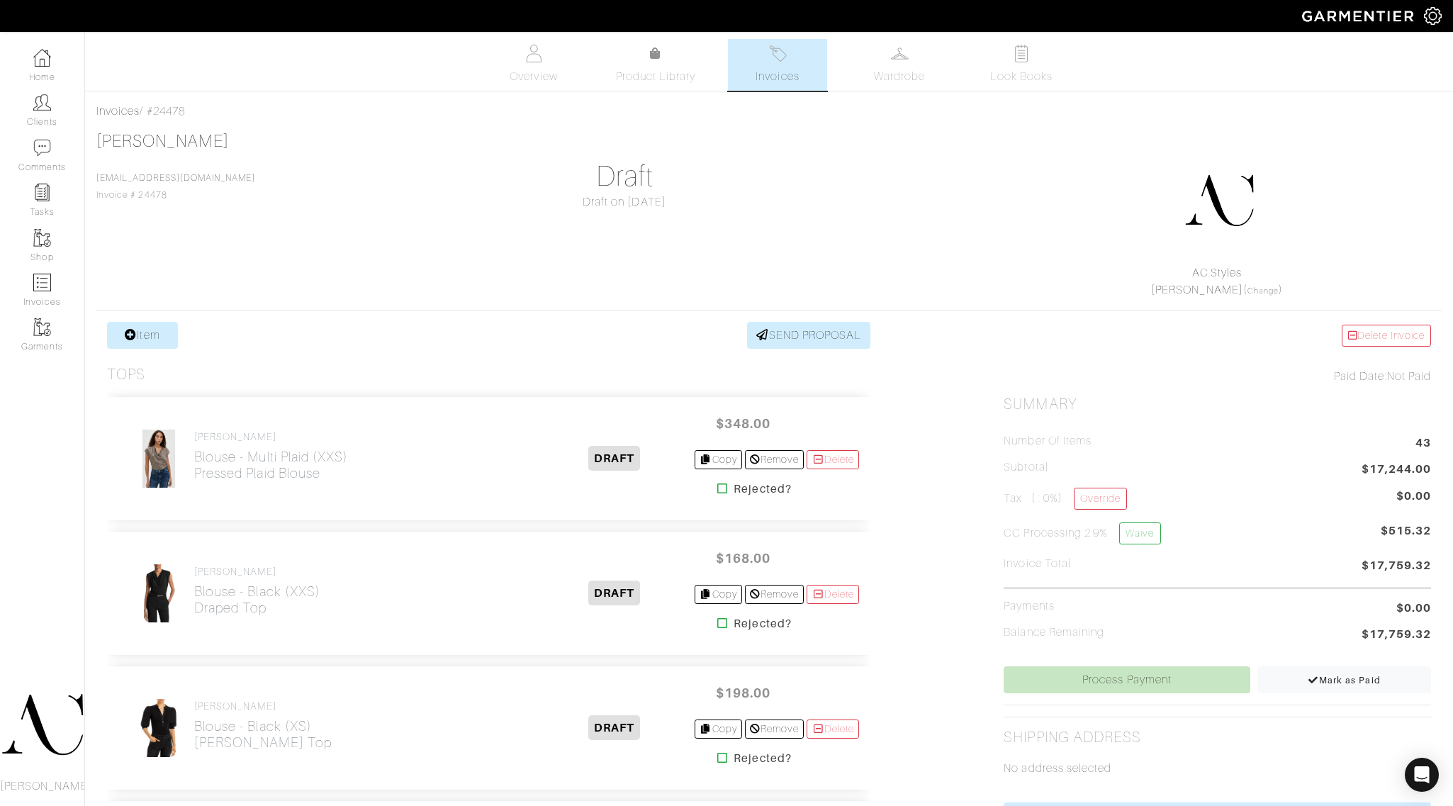
scroll to position [440, 0]
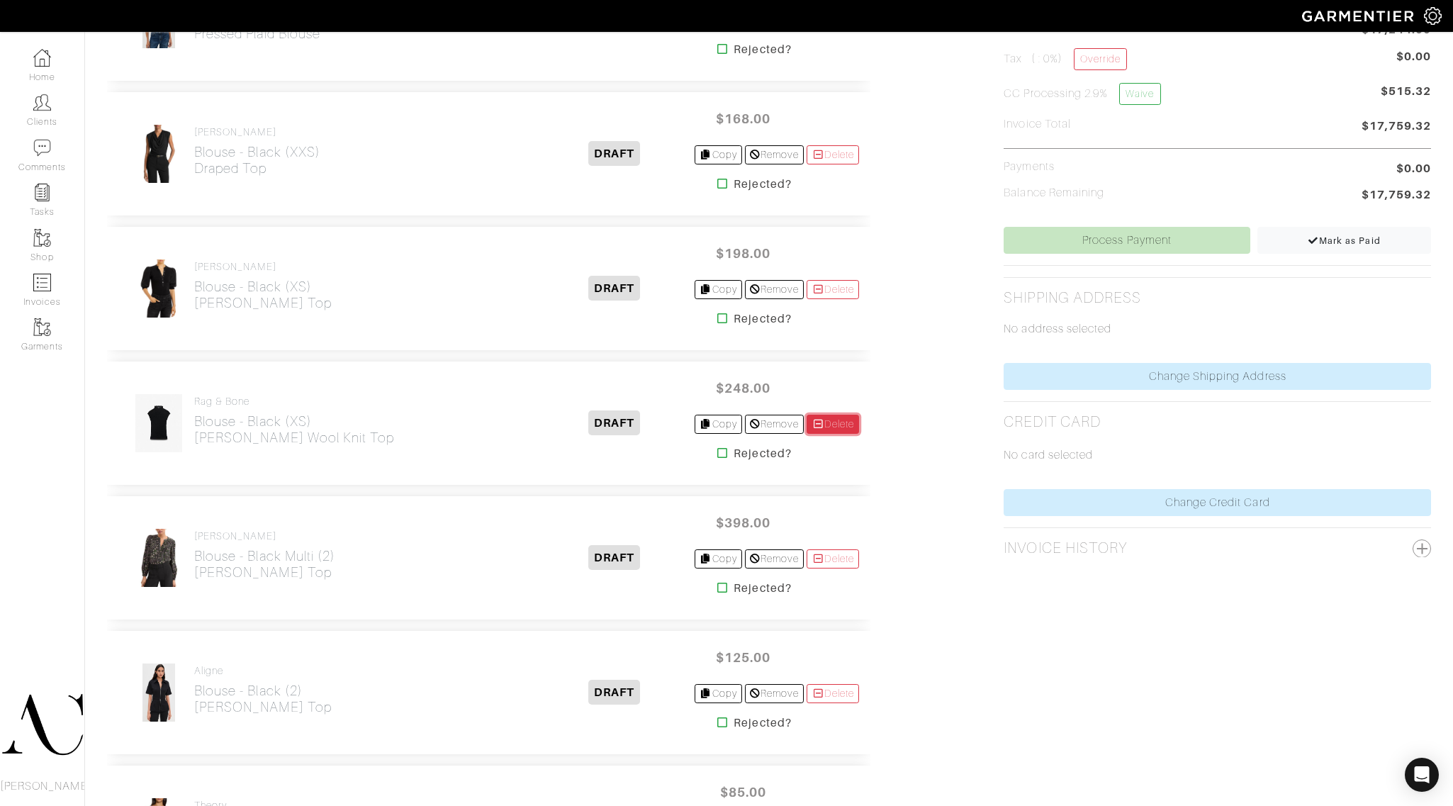
click at [833, 429] on link "Delete" at bounding box center [833, 424] width 52 height 19
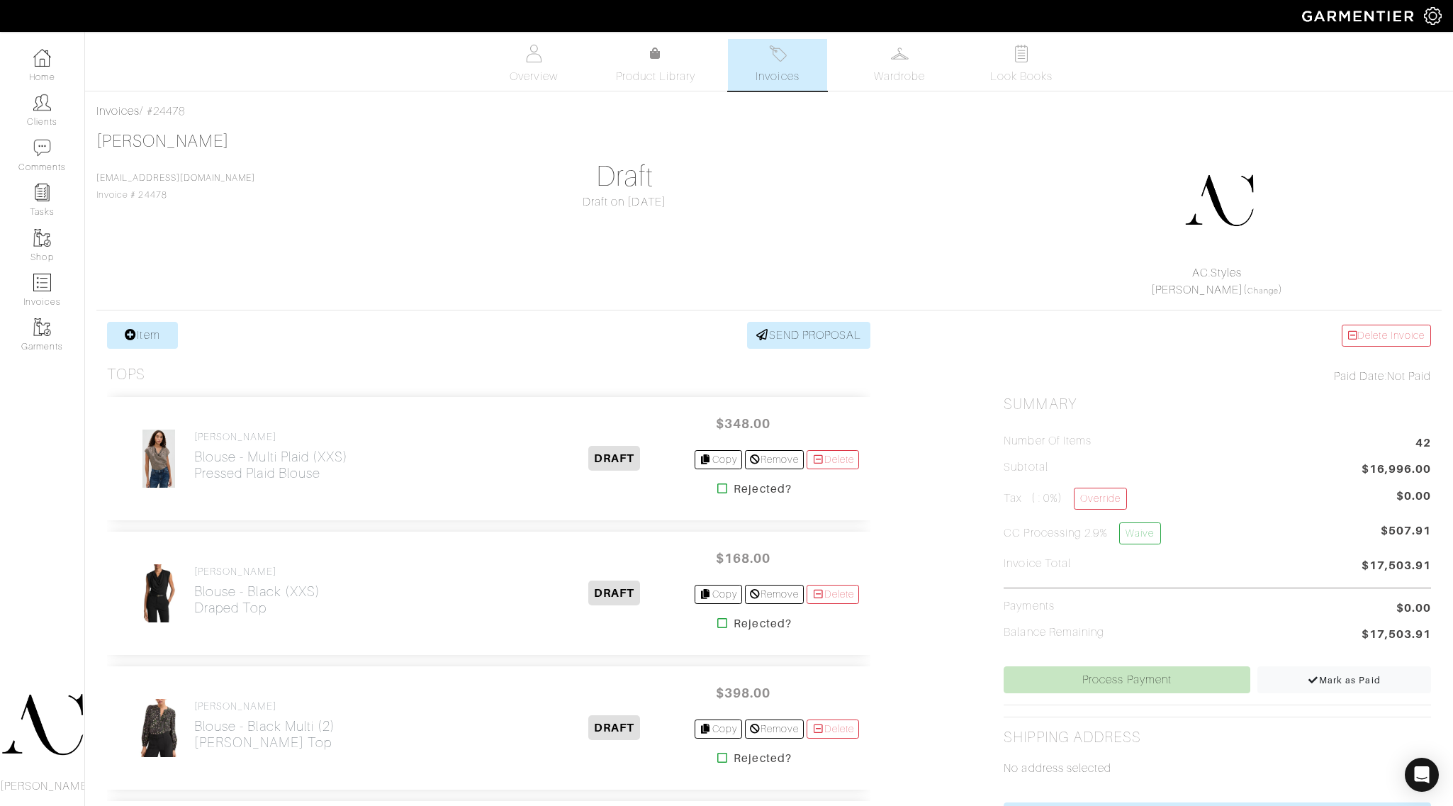
click at [933, 196] on div "[PERSON_NAME] [EMAIL_ADDRESS][DOMAIN_NAME] Invoice # 24478 Draft Draft on [DATE…" at bounding box center [769, 214] width 1346 height 167
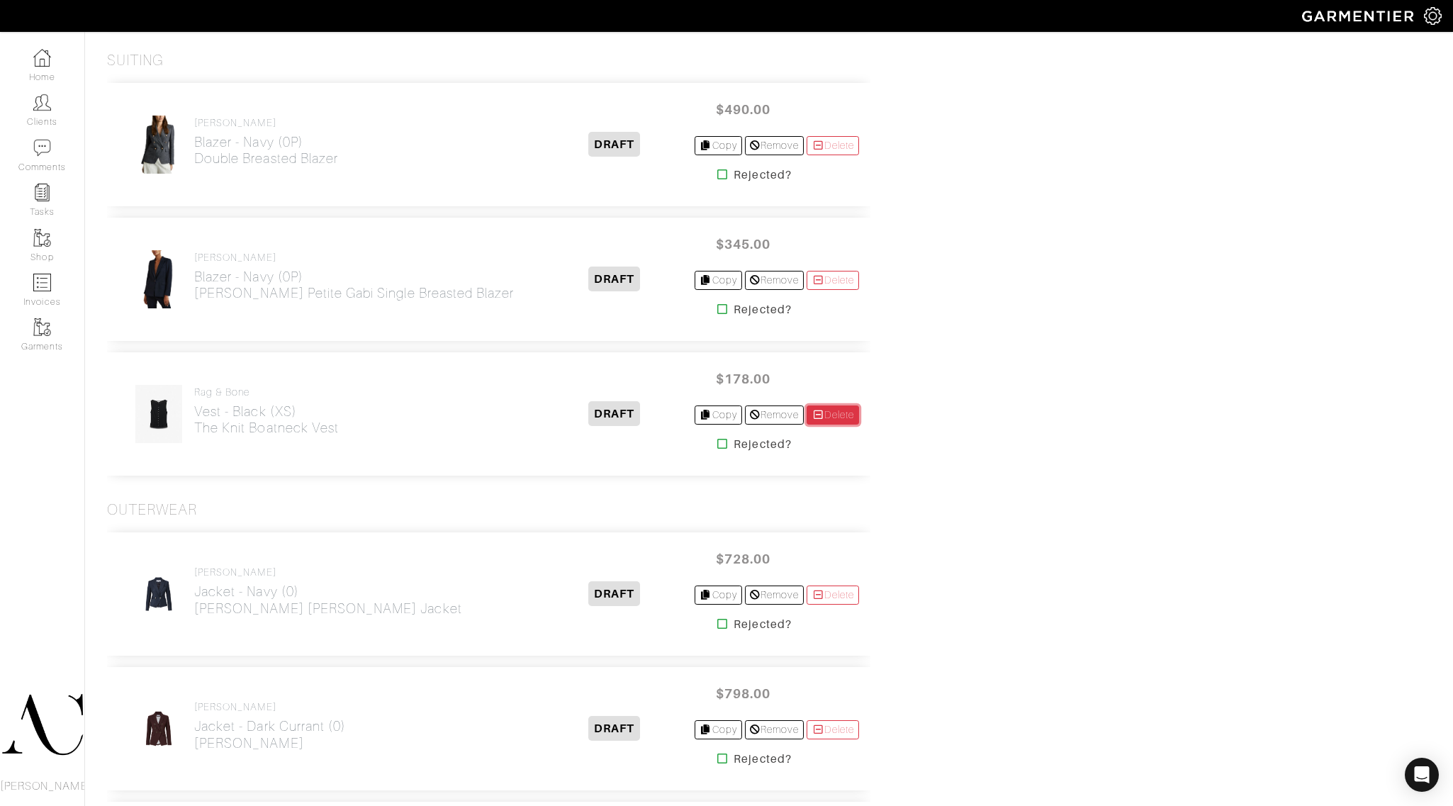
click at [831, 425] on link "Delete" at bounding box center [833, 415] width 52 height 19
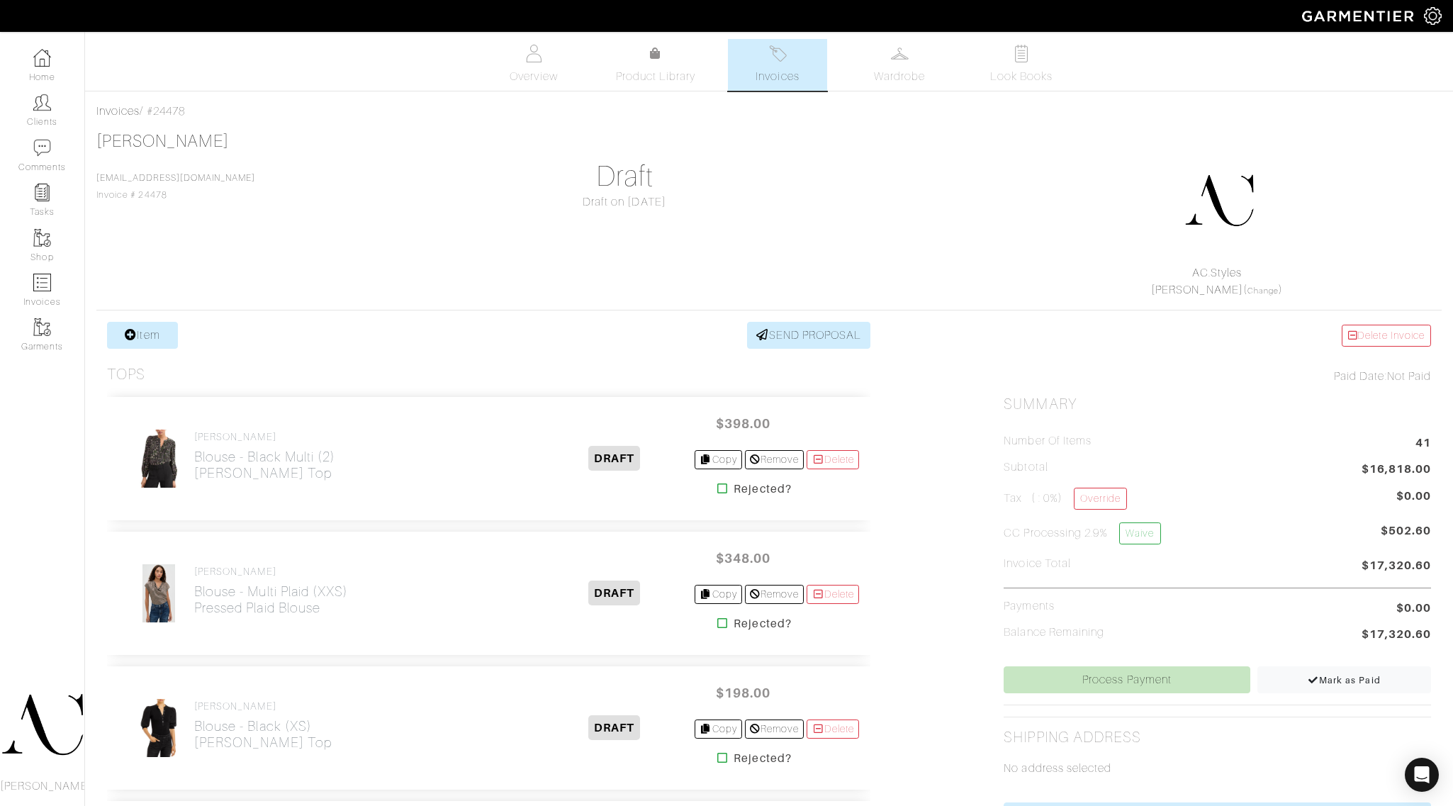
click at [423, 170] on h1 "Draft" at bounding box center [625, 177] width 428 height 34
click at [306, 206] on div "[PERSON_NAME] [EMAIL_ADDRESS][DOMAIN_NAME] Invoice # 24478 Draft Draft on [DATE…" at bounding box center [769, 214] width 1346 height 167
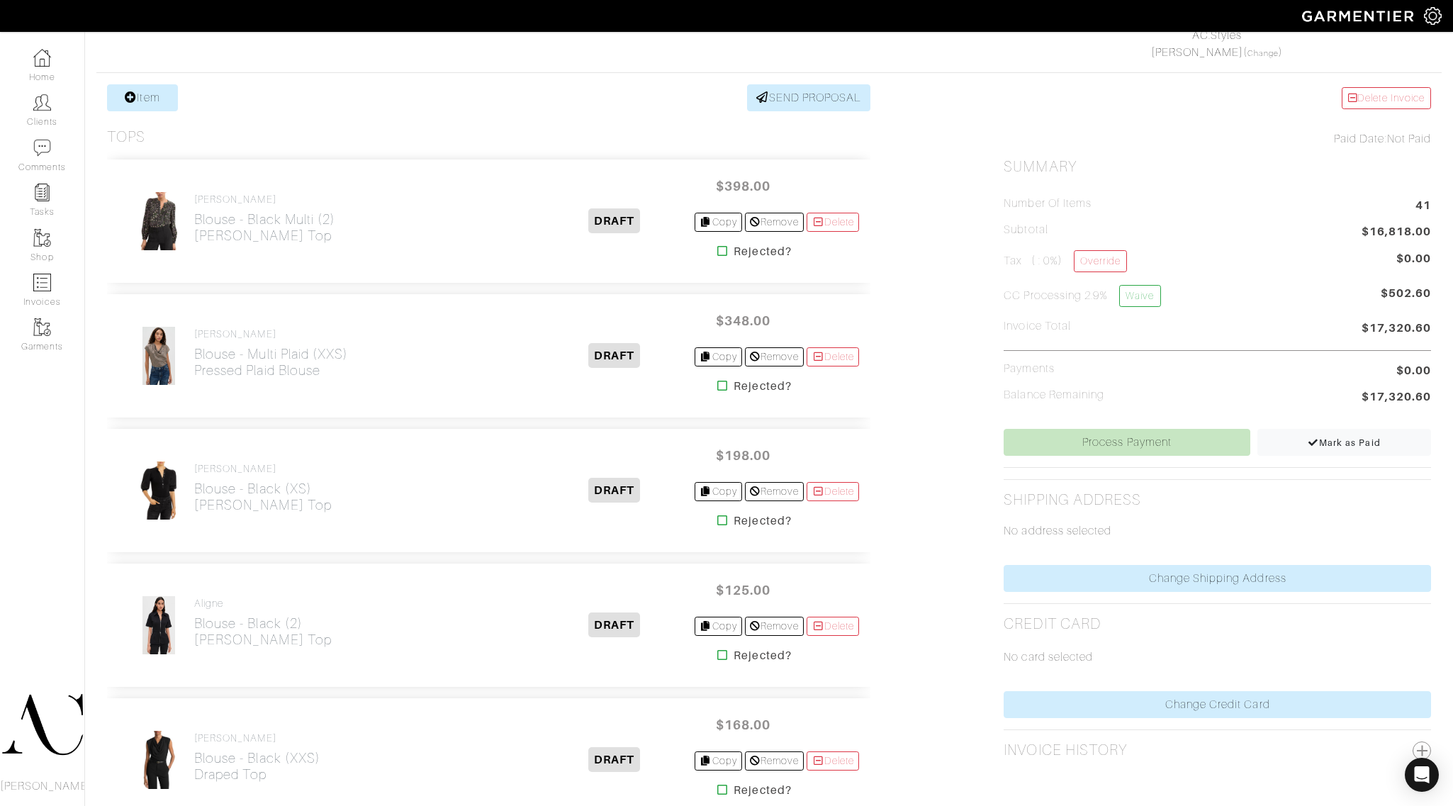
scroll to position [164, 0]
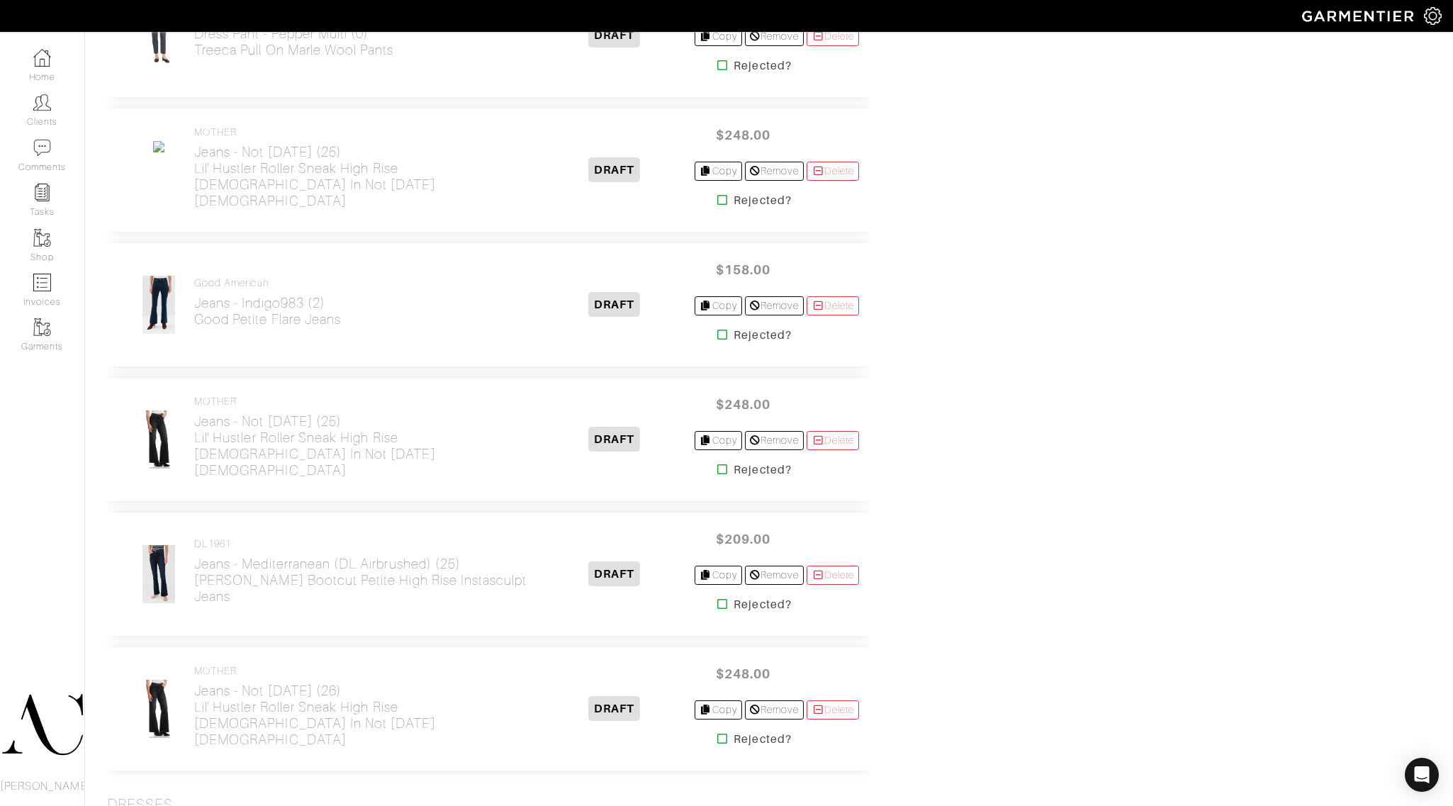
scroll to position [2893, 0]
click at [822, 178] on link "Delete" at bounding box center [833, 171] width 52 height 19
